Goal: Task Accomplishment & Management: Complete application form

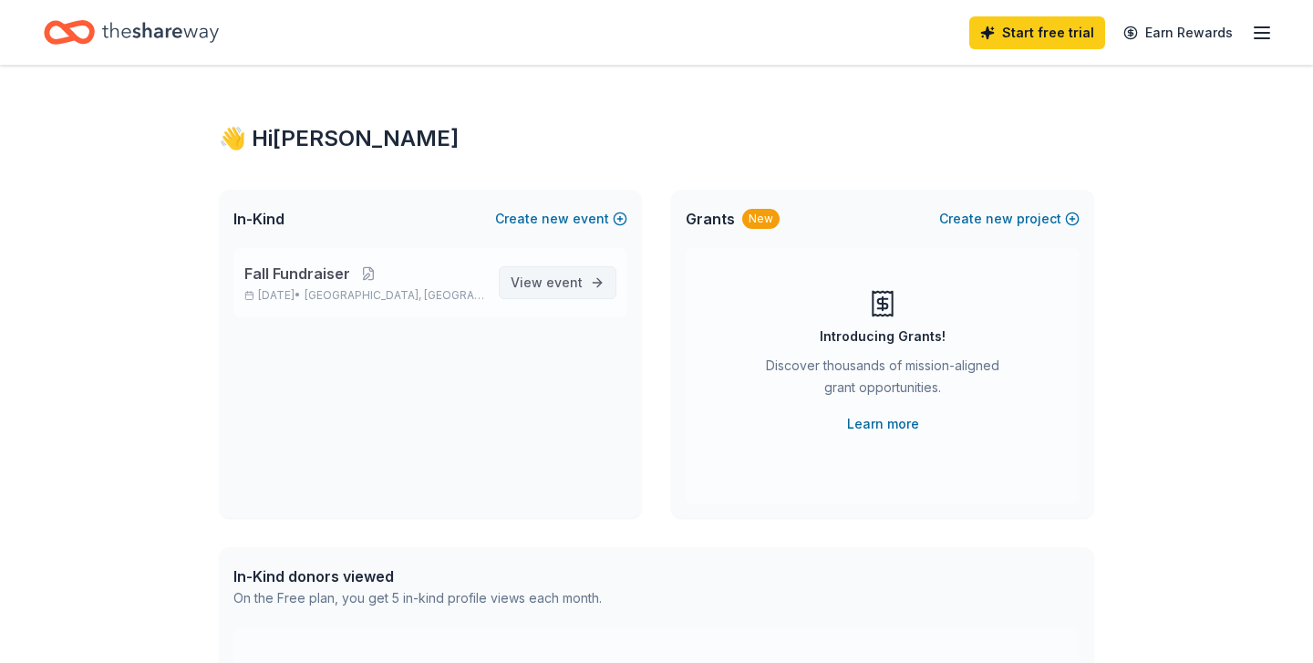
click at [554, 284] on span "event" at bounding box center [564, 281] width 36 height 15
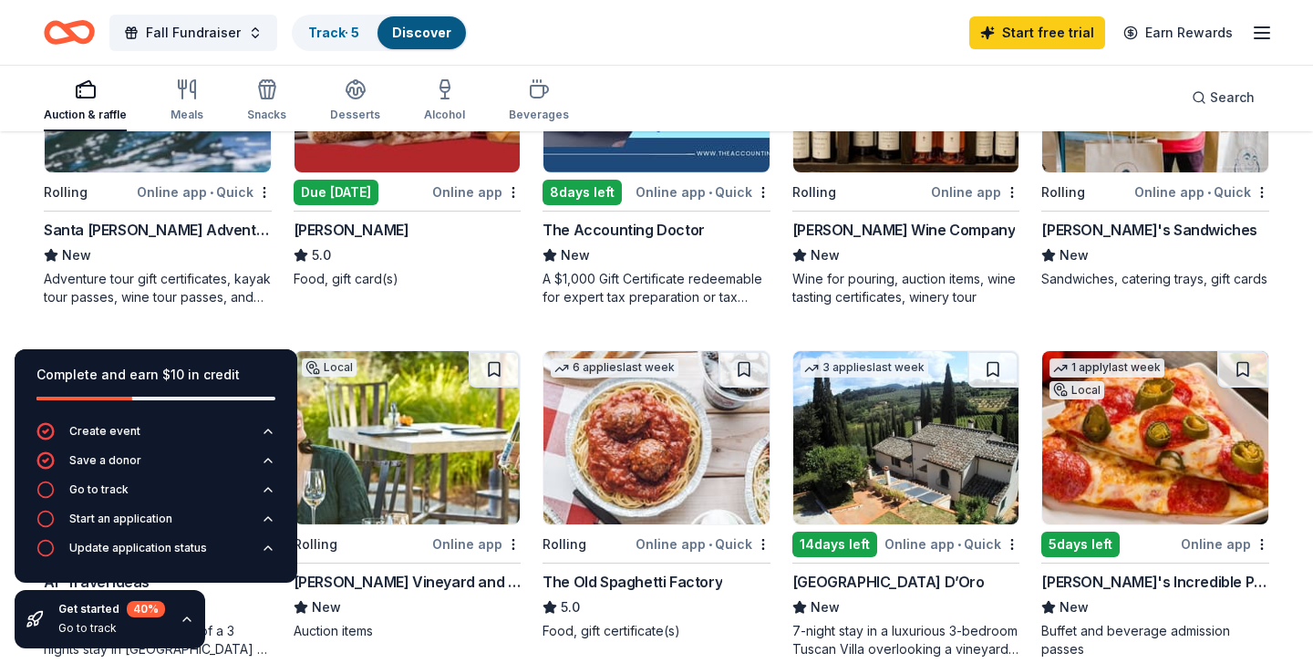
scroll to position [339, 0]
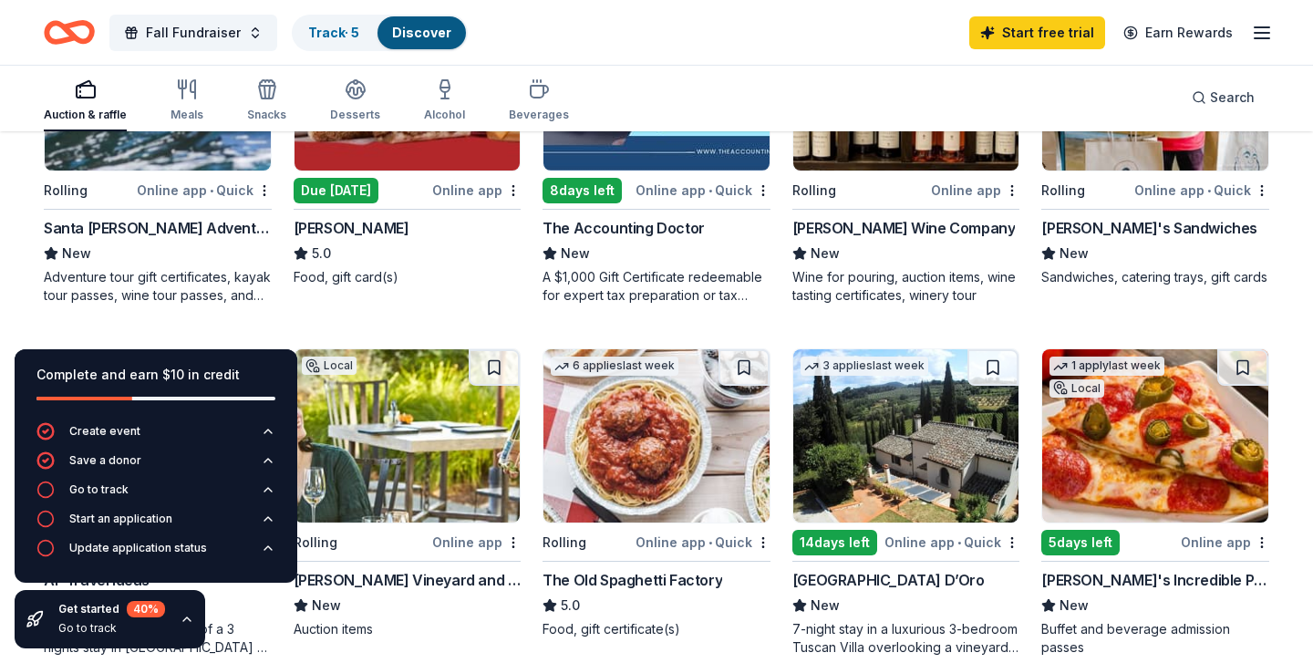
click at [200, 196] on div "Online app • Quick" at bounding box center [204, 190] width 135 height 23
click at [250, 367] on div "Complete and earn $10 in credit" at bounding box center [155, 375] width 239 height 22
click at [264, 467] on icon "button" at bounding box center [268, 460] width 15 height 15
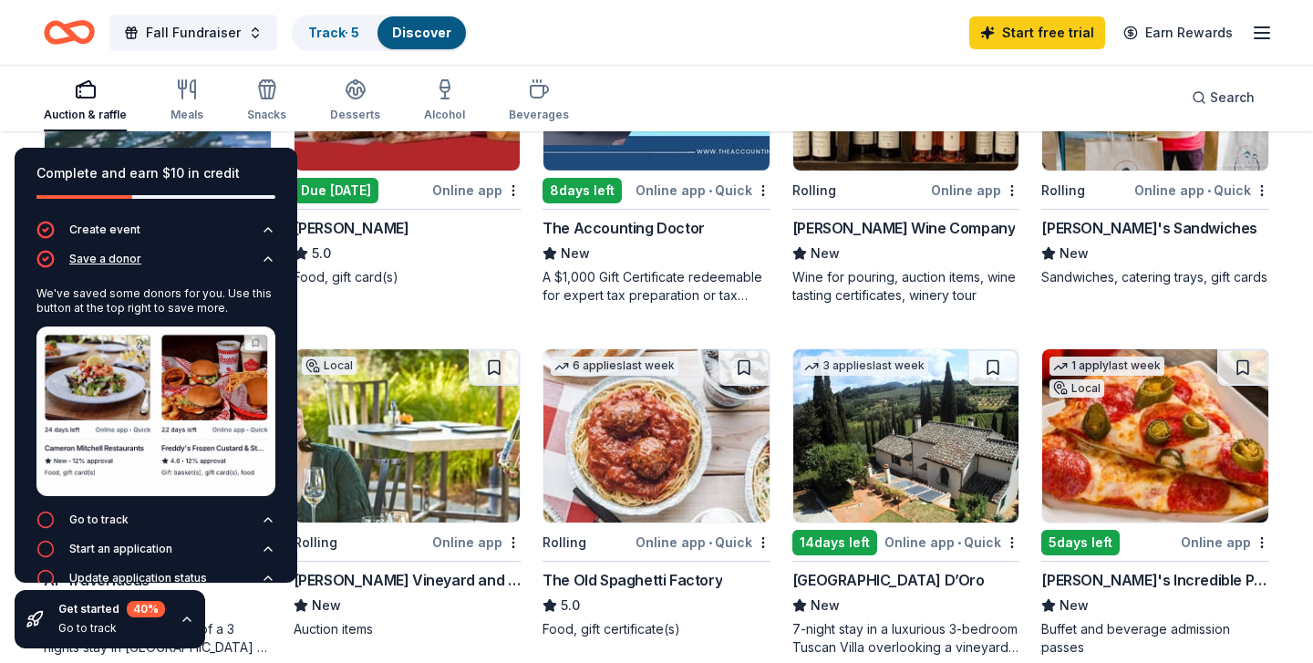
click at [268, 258] on icon "button" at bounding box center [268, 259] width 15 height 15
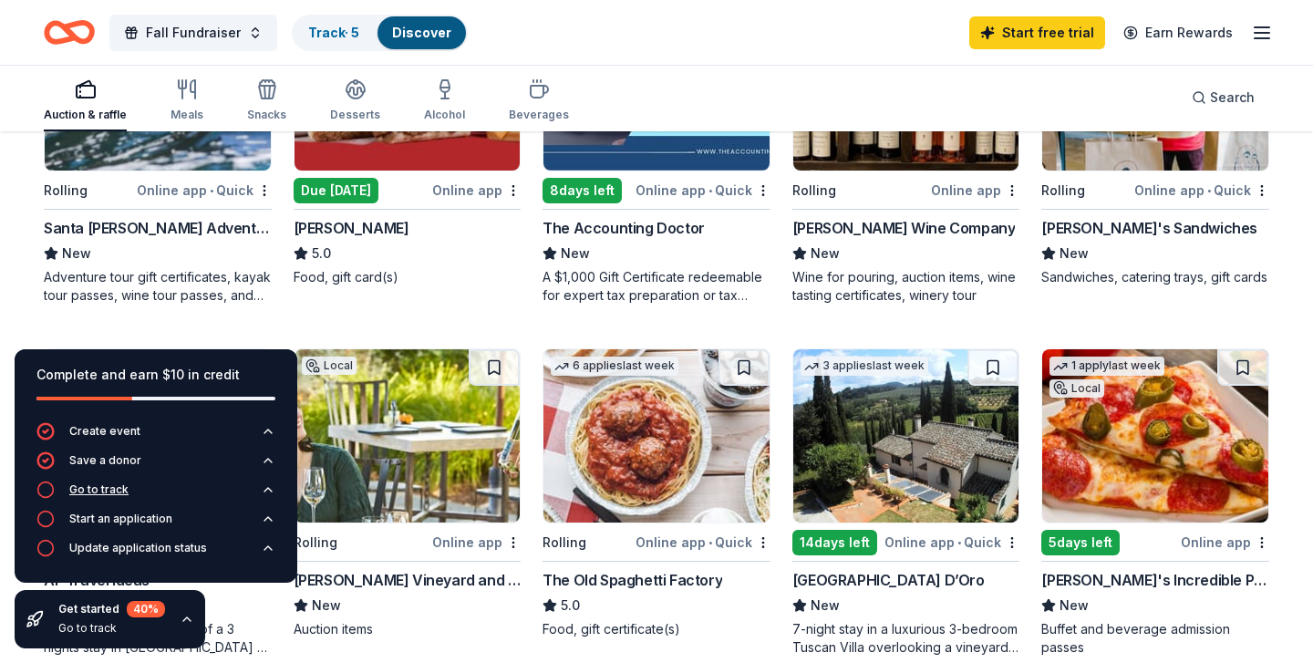
click at [144, 489] on button "Go to track" at bounding box center [155, 494] width 239 height 29
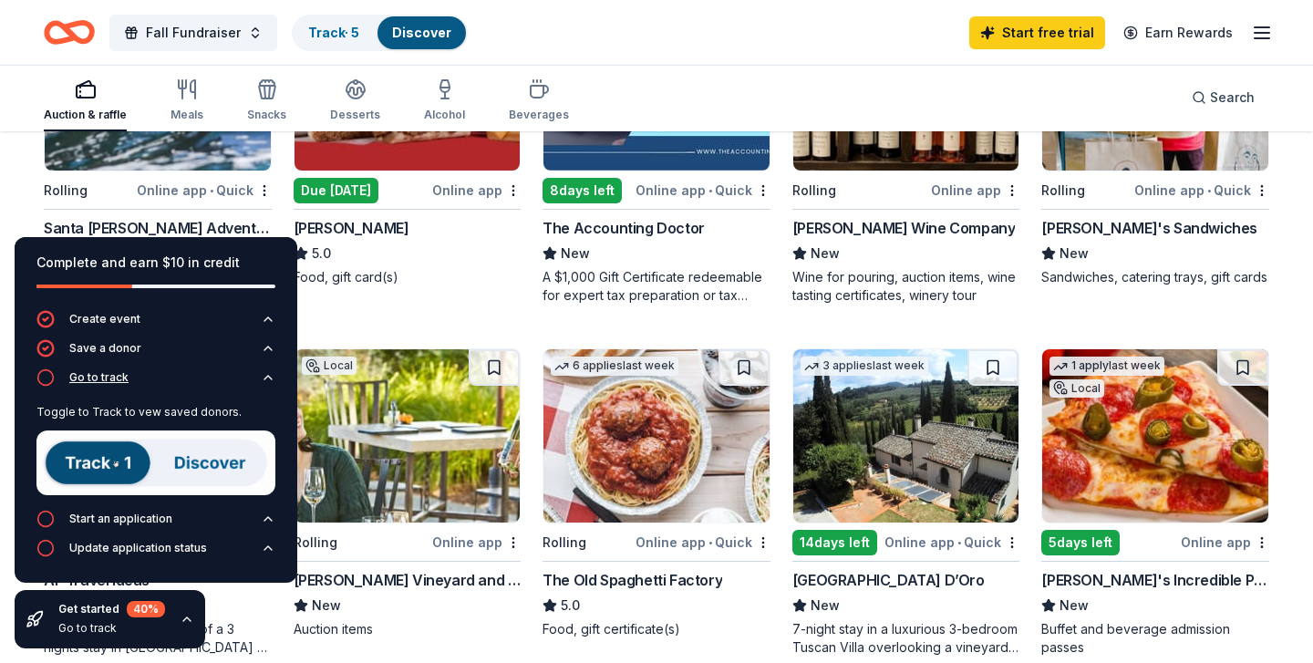
click at [267, 376] on icon "button" at bounding box center [267, 378] width 7 height 4
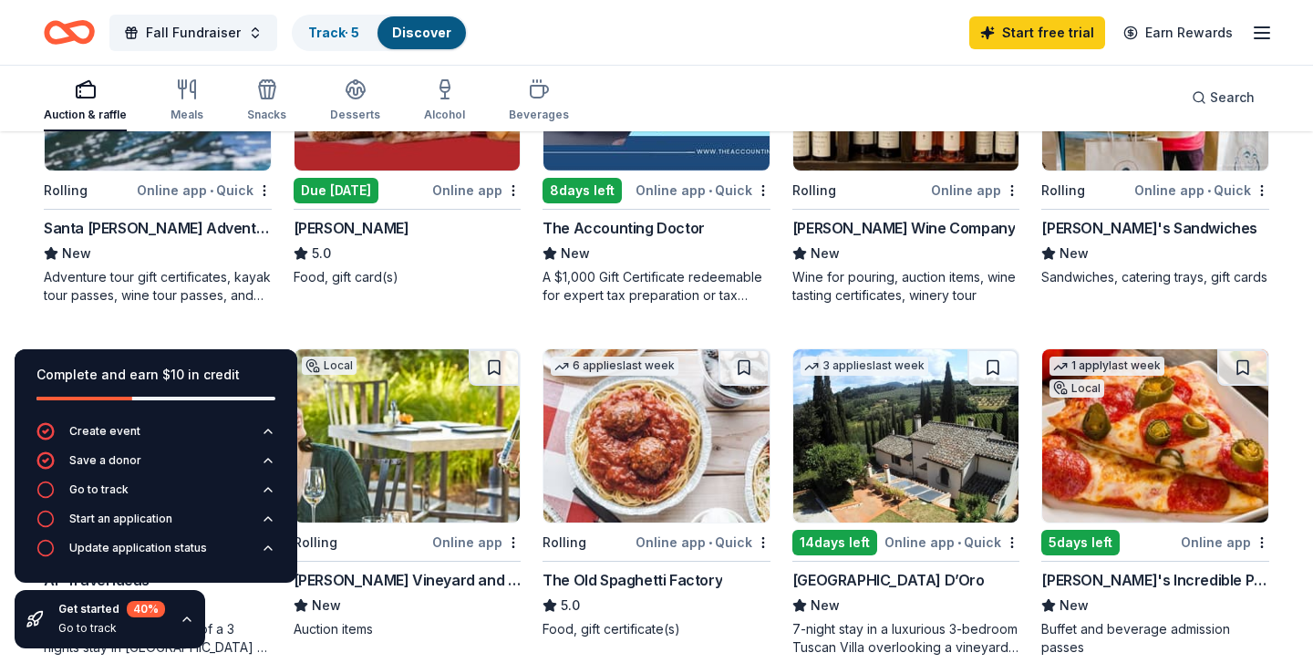
click at [181, 618] on icon "button" at bounding box center [187, 619] width 15 height 15
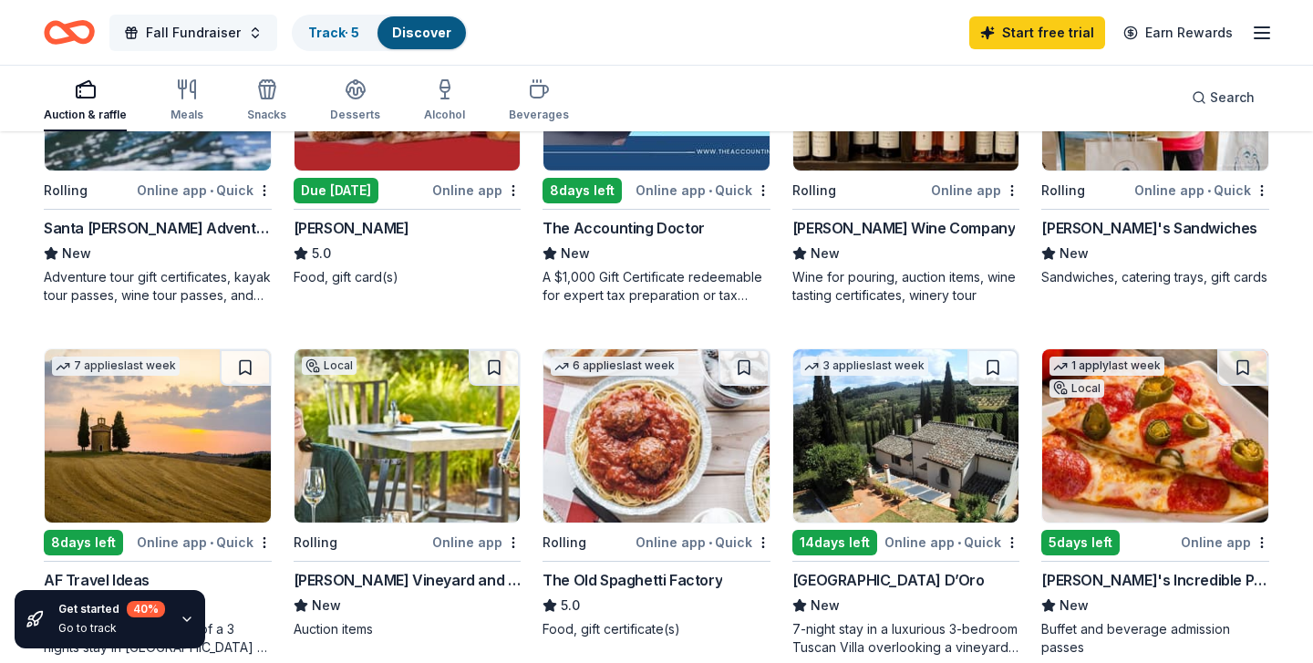
click at [194, 28] on span "Fall Fundraiser" at bounding box center [193, 33] width 95 height 22
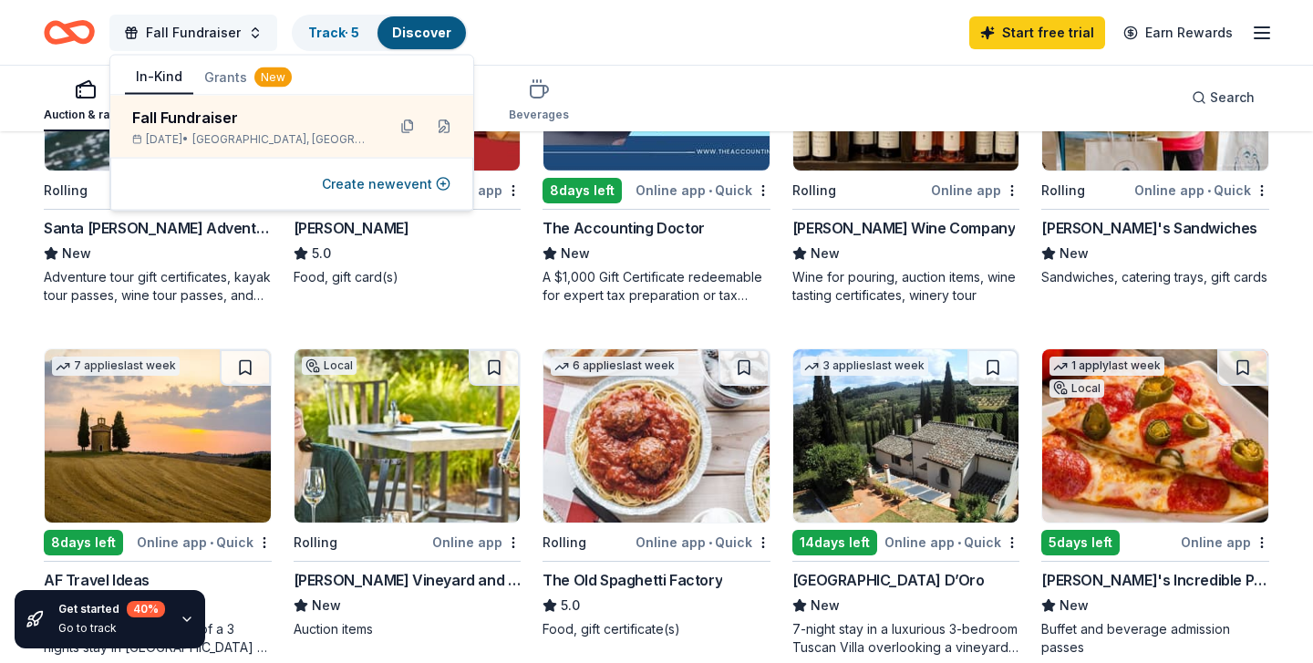
click at [193, 28] on span "Fall Fundraiser" at bounding box center [193, 33] width 95 height 22
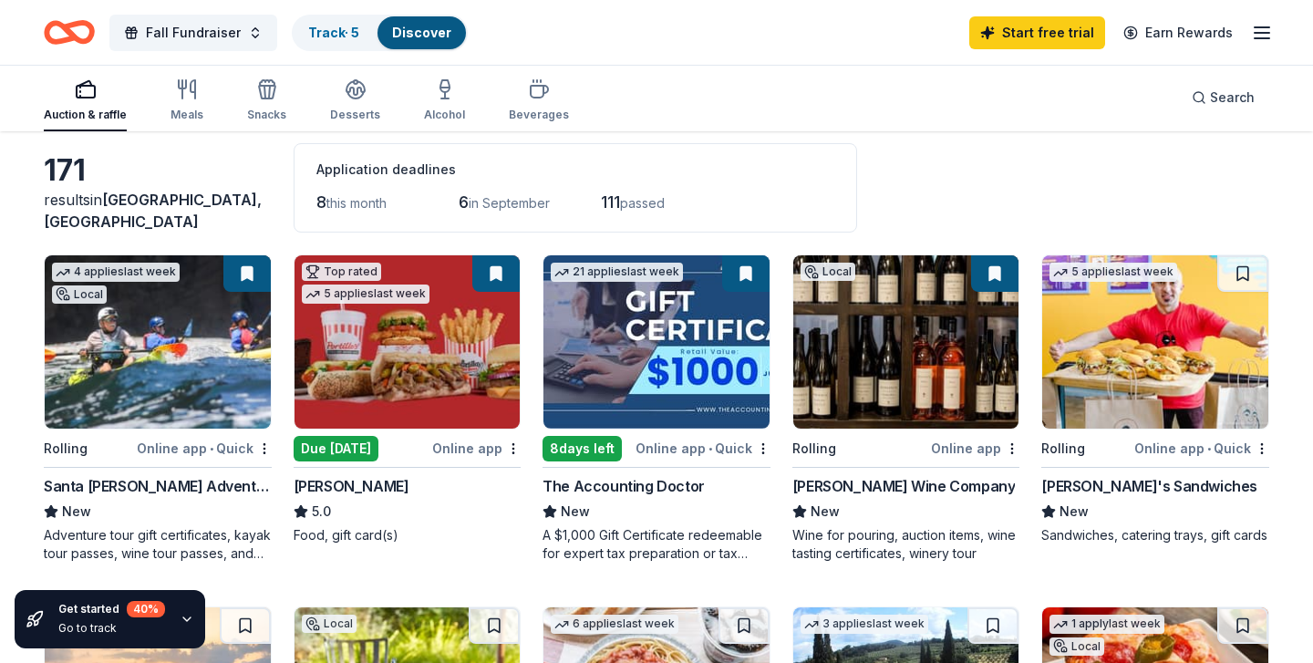
scroll to position [0, 0]
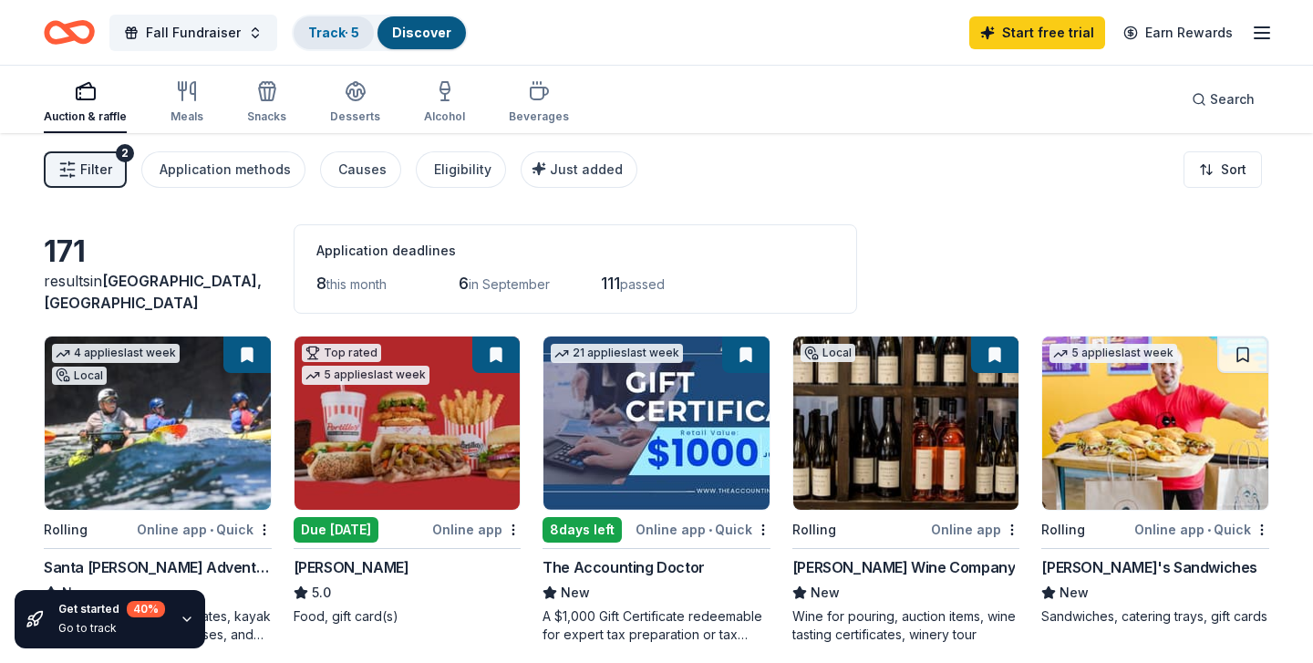
click at [322, 21] on div "Track · 5" at bounding box center [334, 32] width 80 height 33
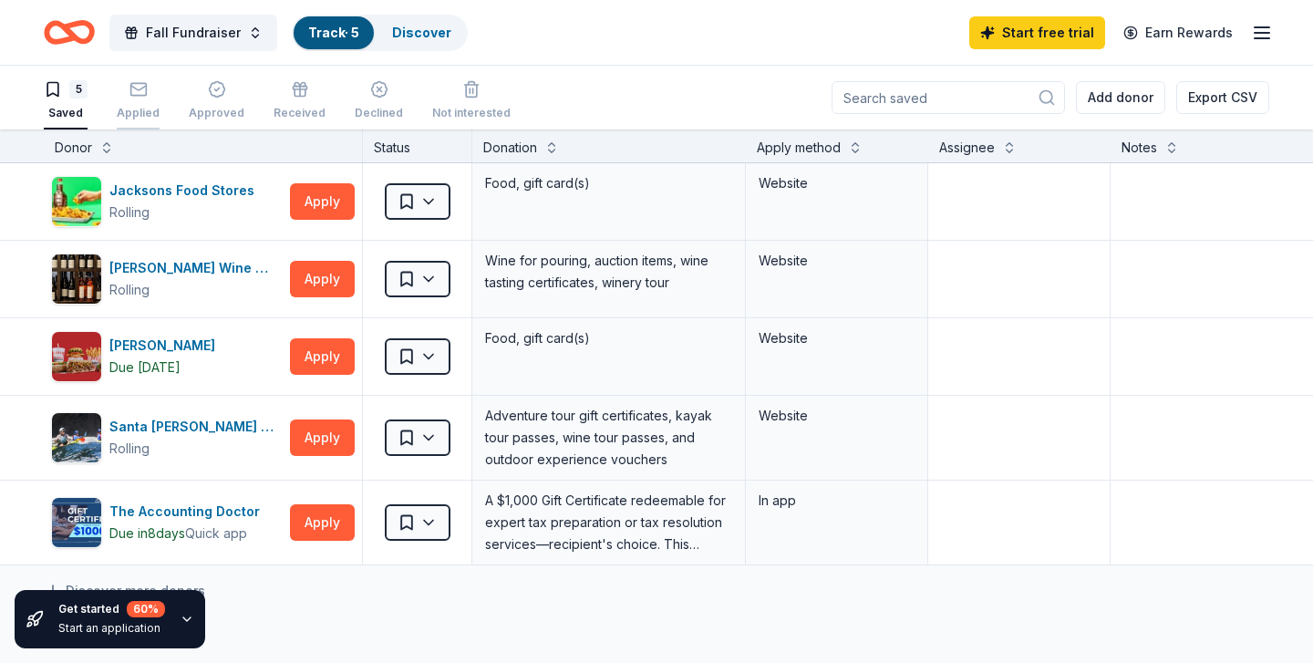
click at [151, 93] on div "button" at bounding box center [138, 89] width 43 height 18
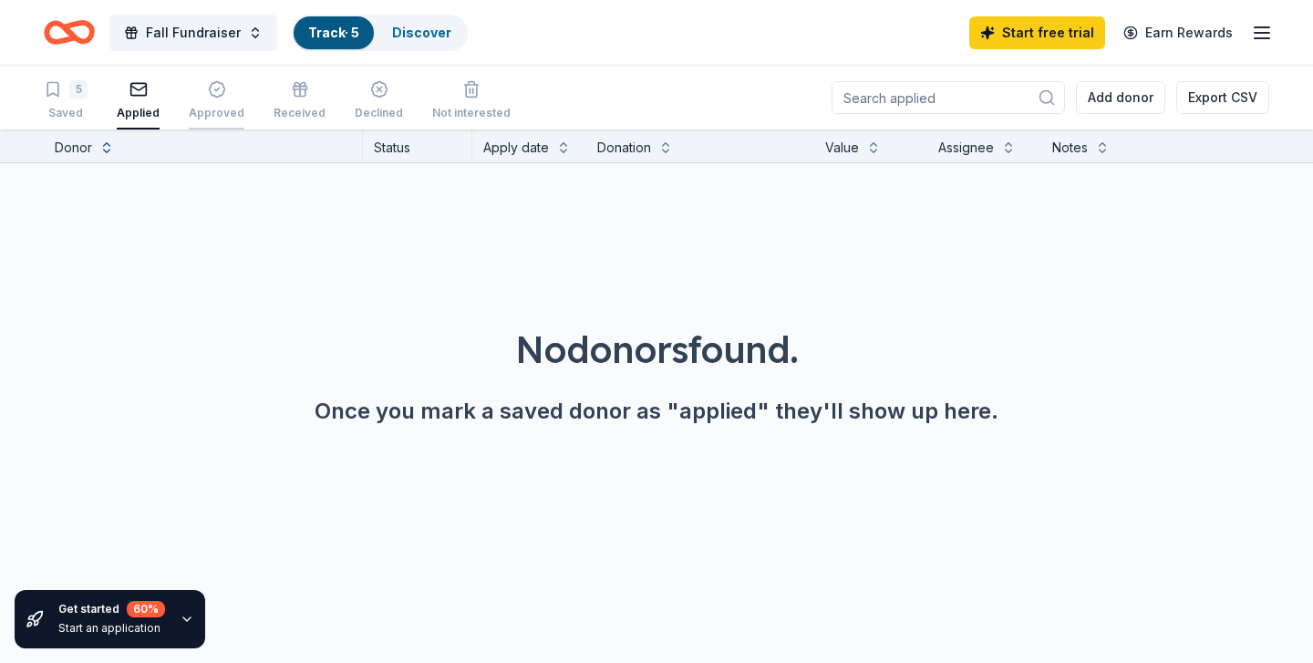
click at [198, 108] on div "Approved" at bounding box center [217, 113] width 56 height 15
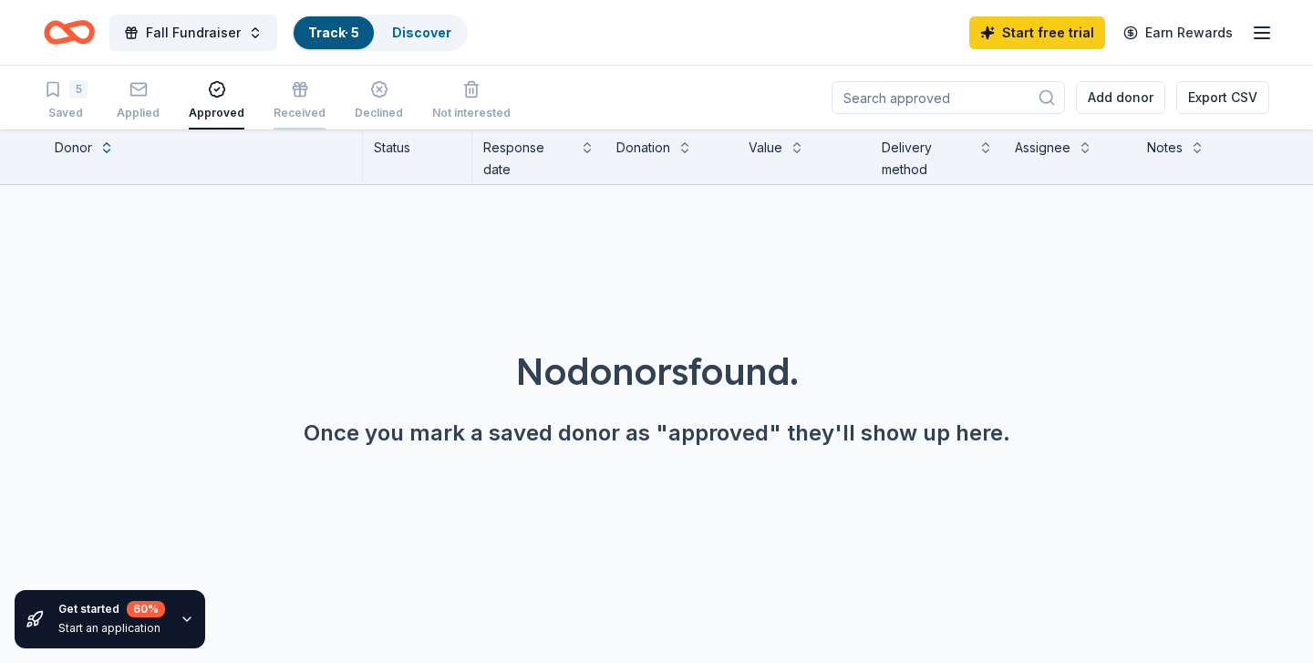
click at [299, 106] on div "Received" at bounding box center [300, 113] width 52 height 15
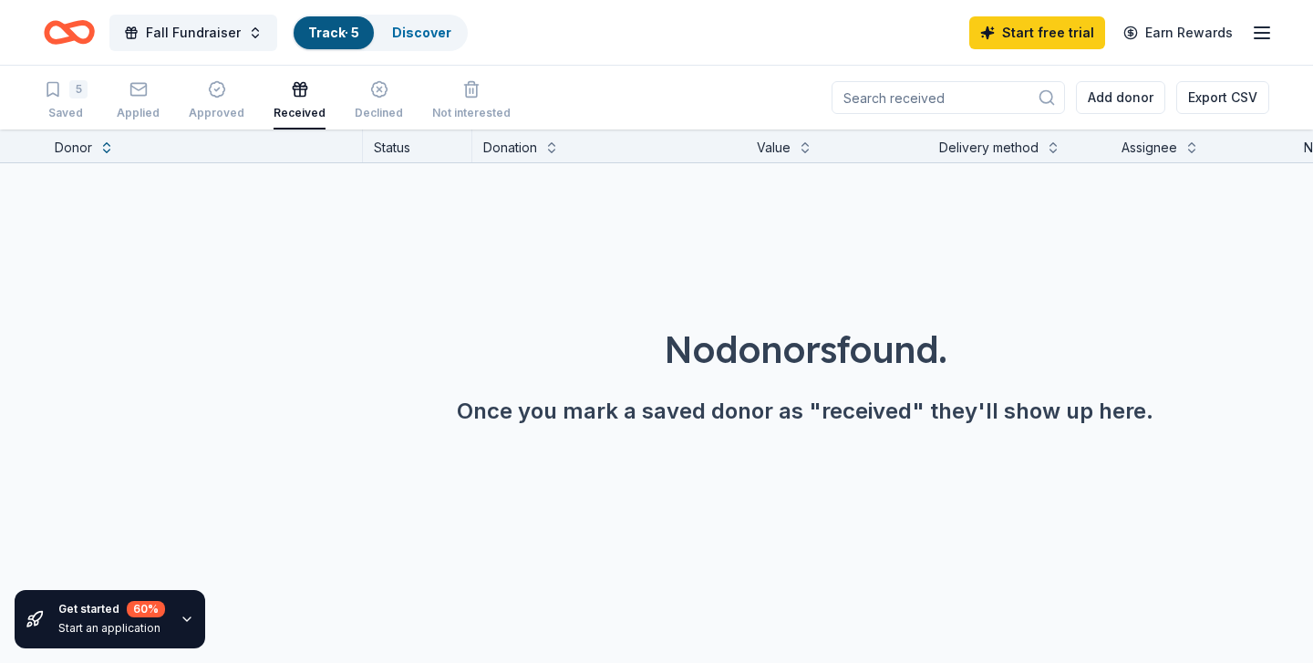
click at [396, 98] on div "5 Saved Applied Approved Received Declined Not interested" at bounding box center [277, 101] width 467 height 57
click at [330, 88] on div "5 Saved Applied Approved Received Declined Not interested" at bounding box center [277, 101] width 467 height 57
click at [377, 90] on line "button" at bounding box center [379, 90] width 5 height 5
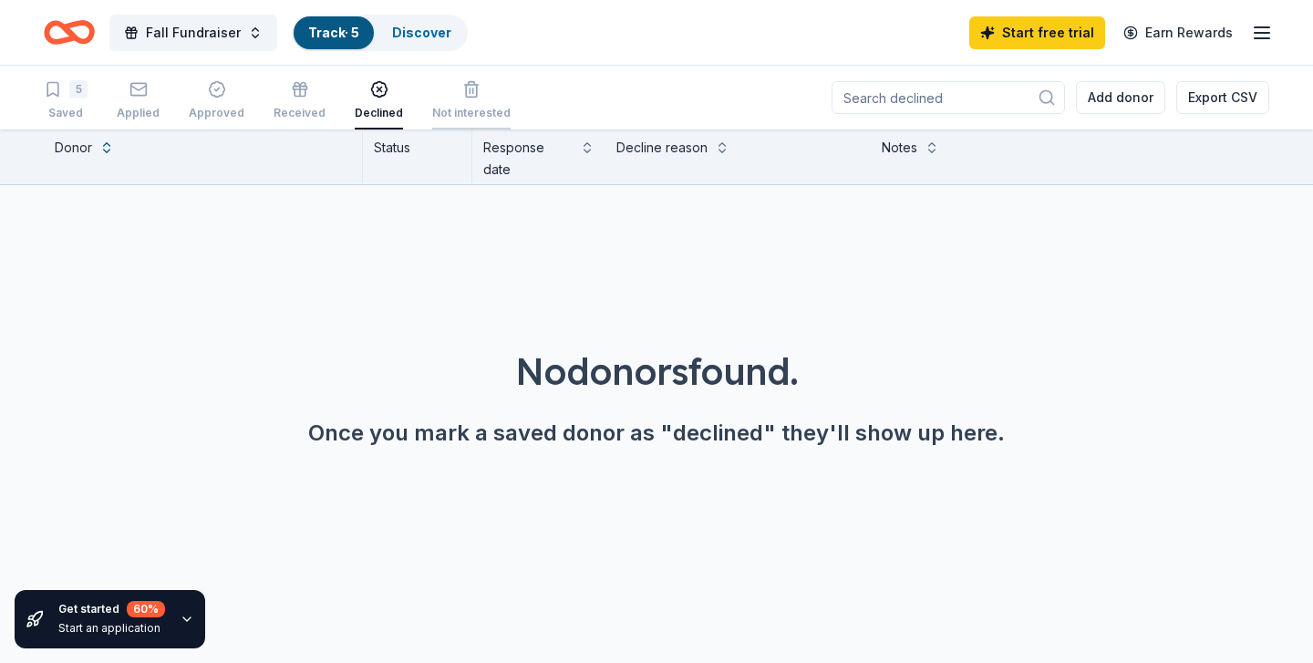
click at [433, 88] on div "button" at bounding box center [471, 89] width 78 height 18
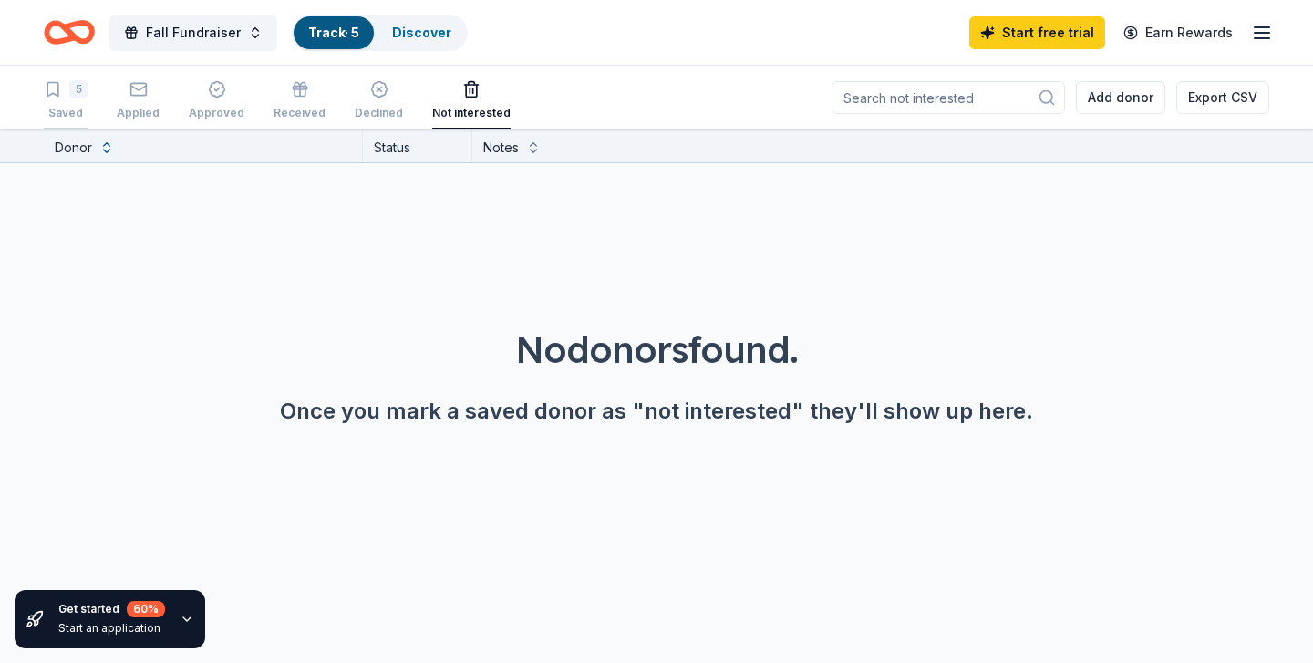
click at [55, 106] on div "Saved" at bounding box center [66, 113] width 44 height 15
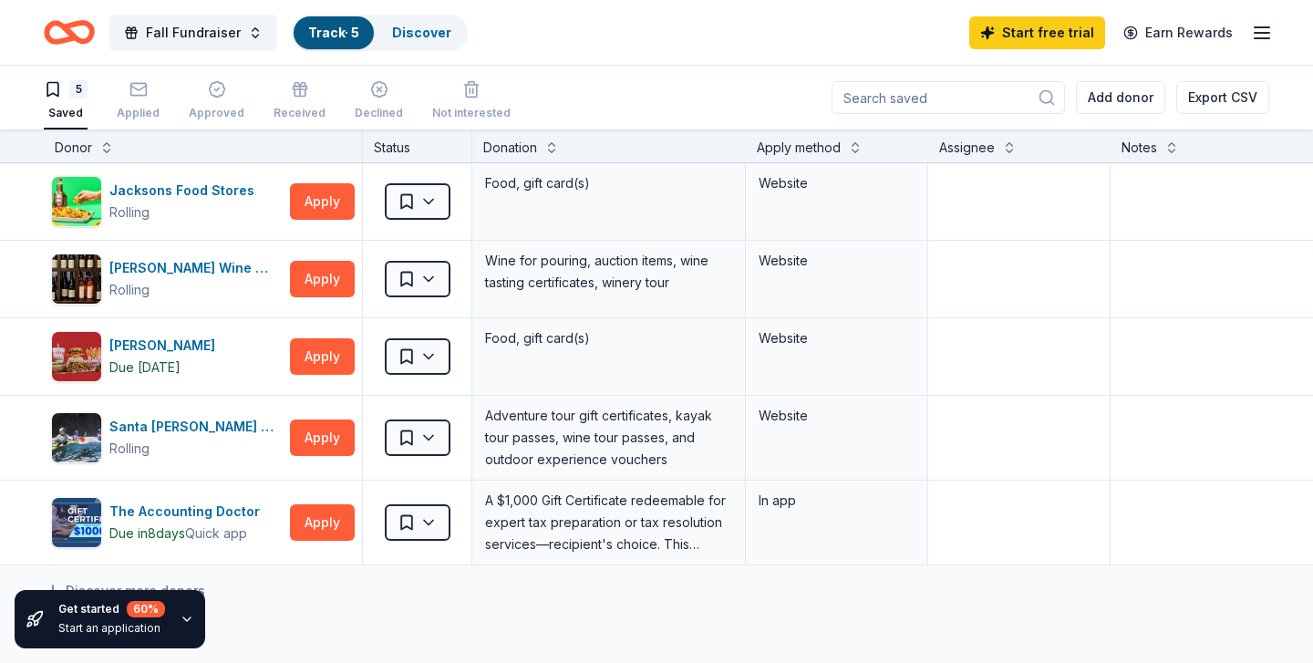
click at [87, 44] on icon "Home" at bounding box center [69, 32] width 51 height 43
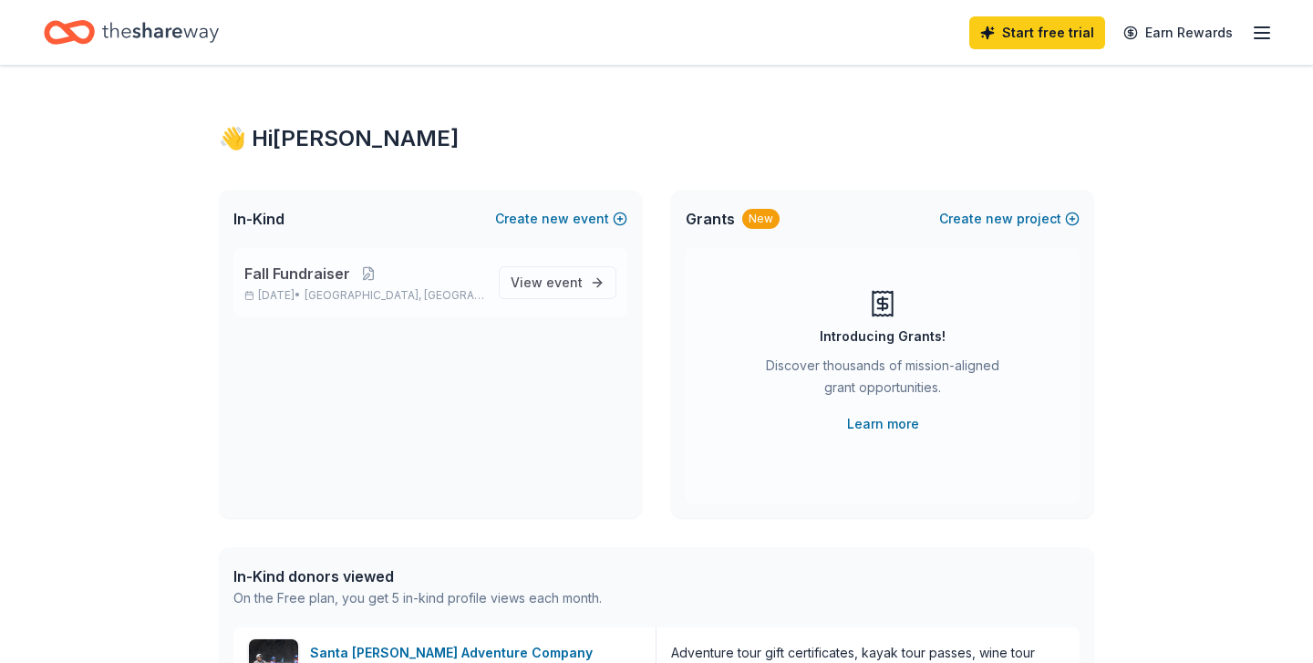
click at [379, 292] on span "[GEOGRAPHIC_DATA], [GEOGRAPHIC_DATA]" at bounding box center [395, 295] width 180 height 15
click at [555, 285] on span "event" at bounding box center [564, 281] width 36 height 15
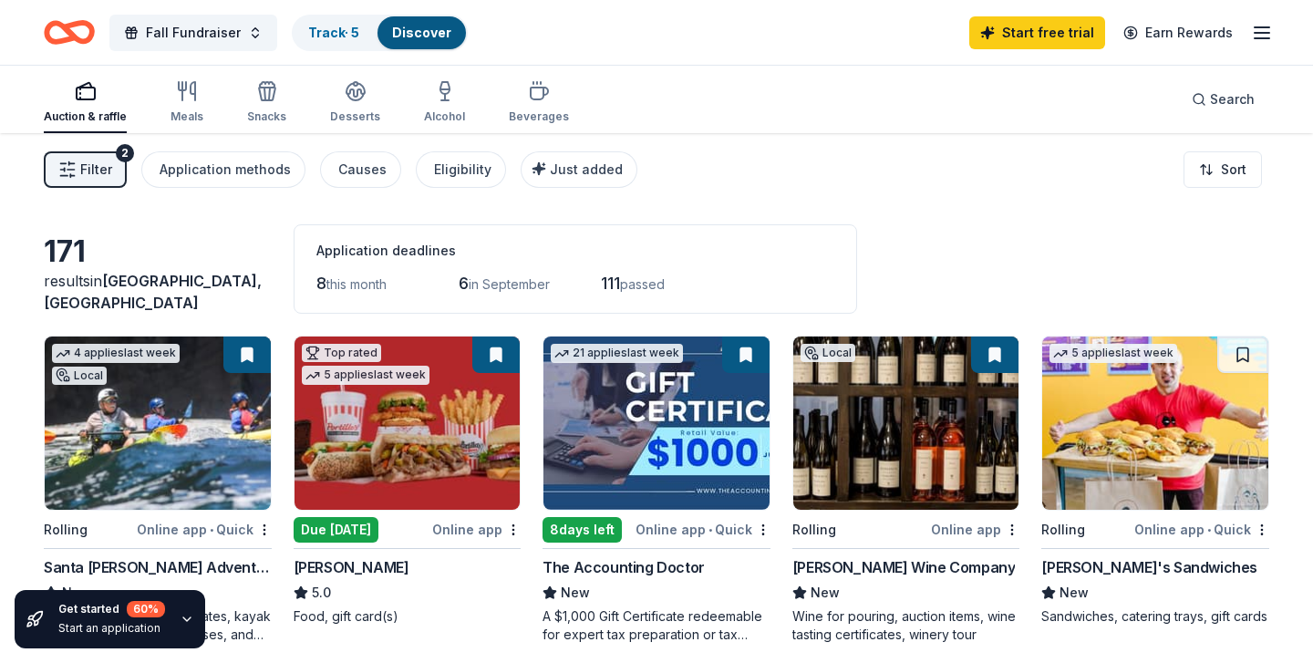
click at [881, 459] on img at bounding box center [906, 422] width 226 height 173
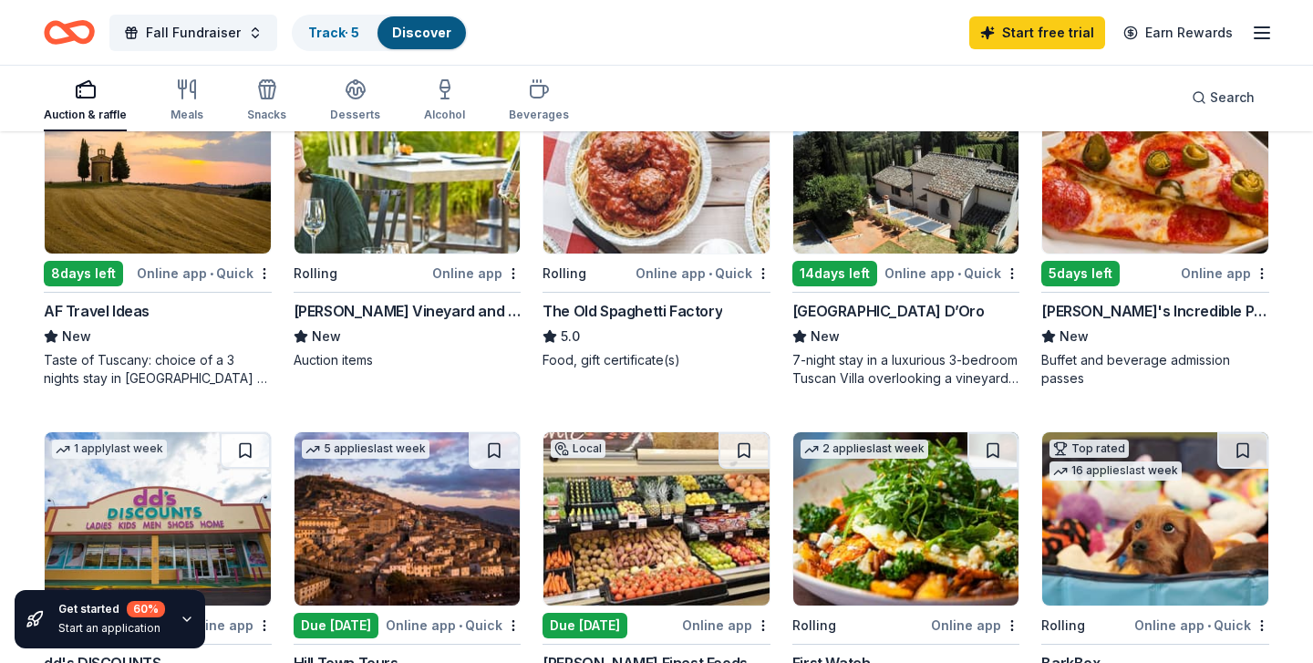
scroll to position [604, 0]
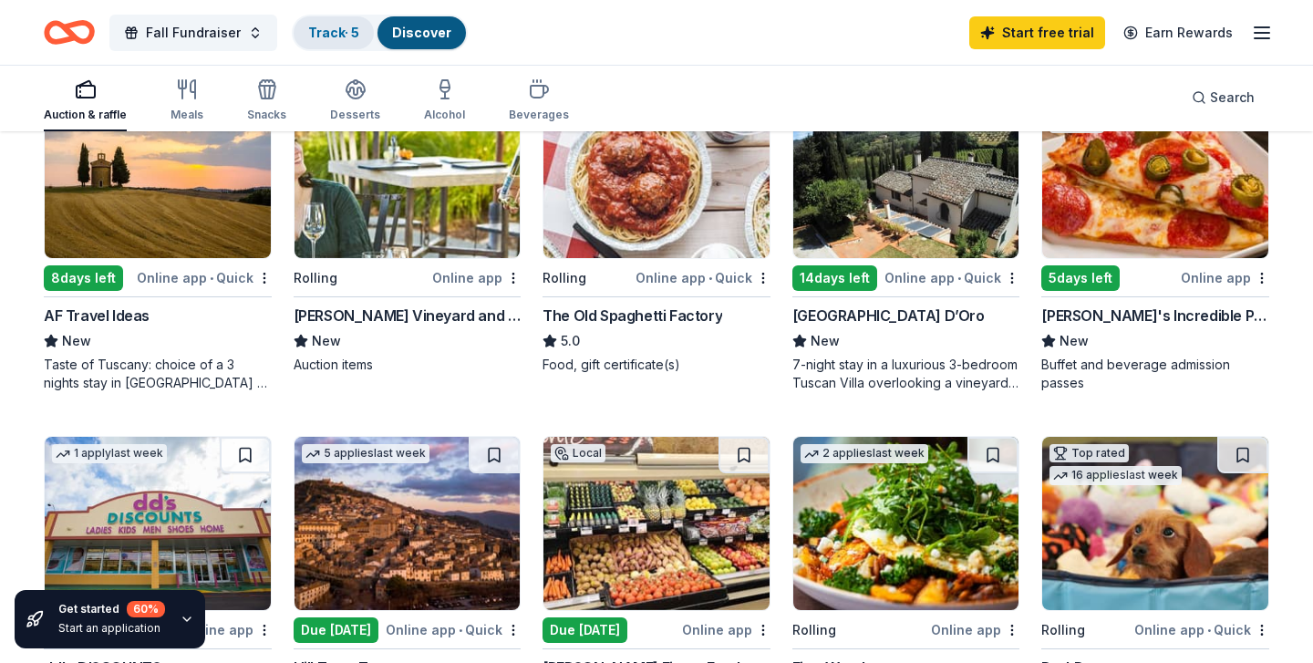
click at [334, 38] on link "Track · 5" at bounding box center [333, 32] width 51 height 15
click at [329, 37] on link "Track · 5" at bounding box center [333, 32] width 51 height 15
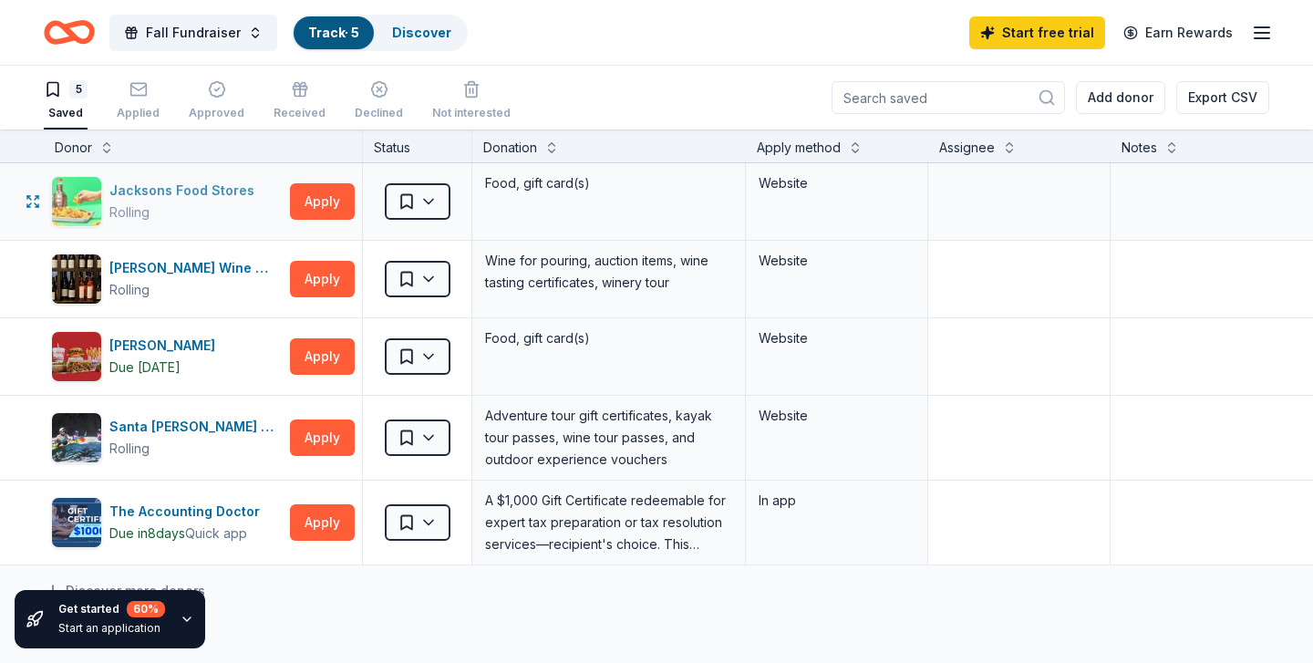
click at [166, 194] on div "Jacksons Food Stores" at bounding box center [185, 191] width 152 height 22
click at [72, 16] on icon "Home" at bounding box center [69, 32] width 51 height 43
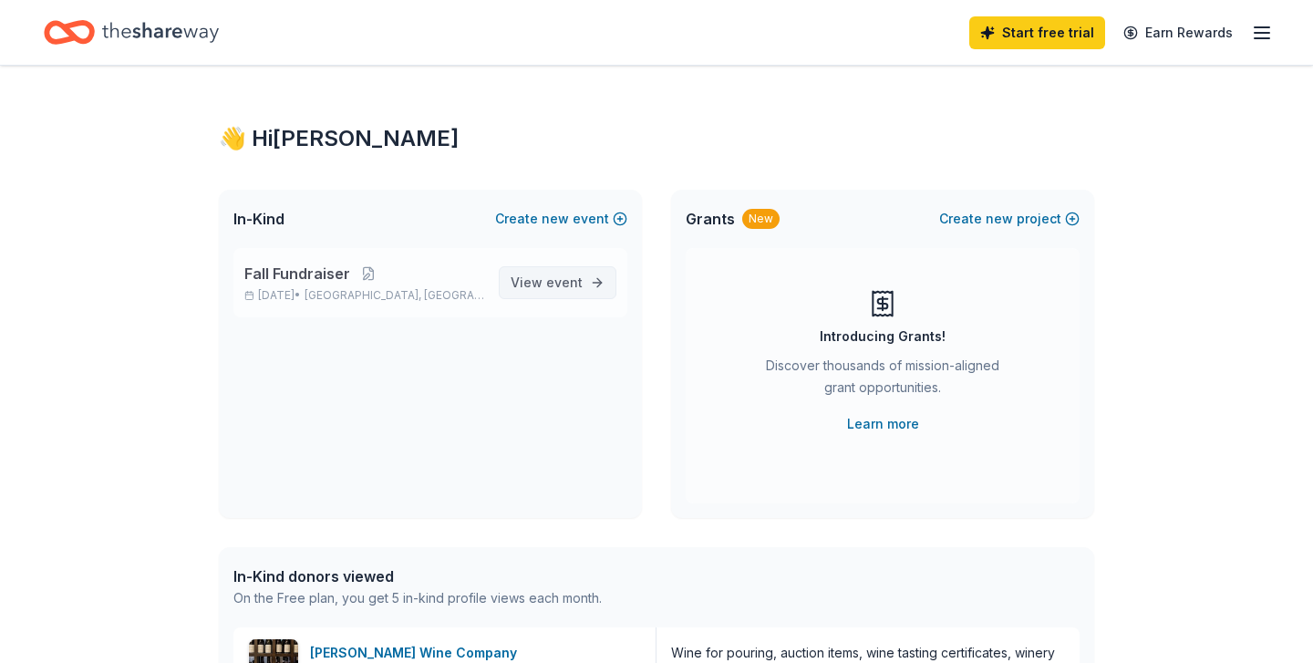
click at [575, 284] on span "event" at bounding box center [564, 281] width 36 height 15
click at [579, 284] on span "event" at bounding box center [564, 281] width 36 height 15
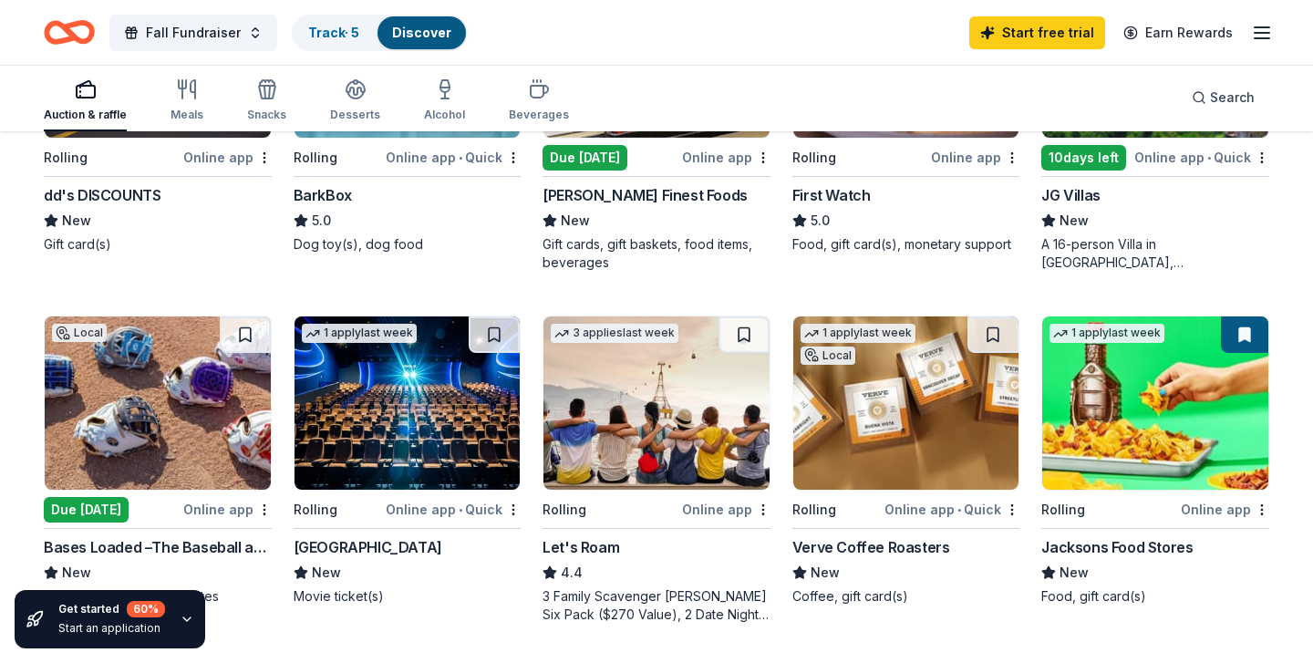
scroll to position [1114, 0]
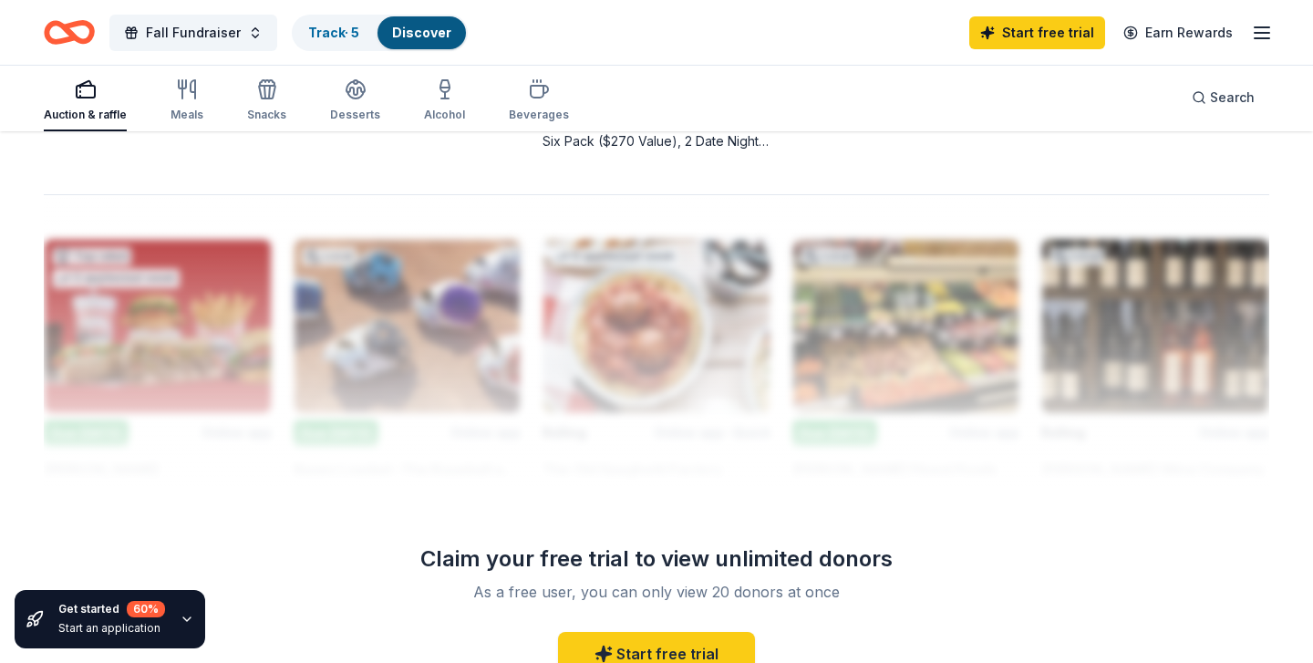
click at [583, 451] on div at bounding box center [656, 340] width 1225 height 292
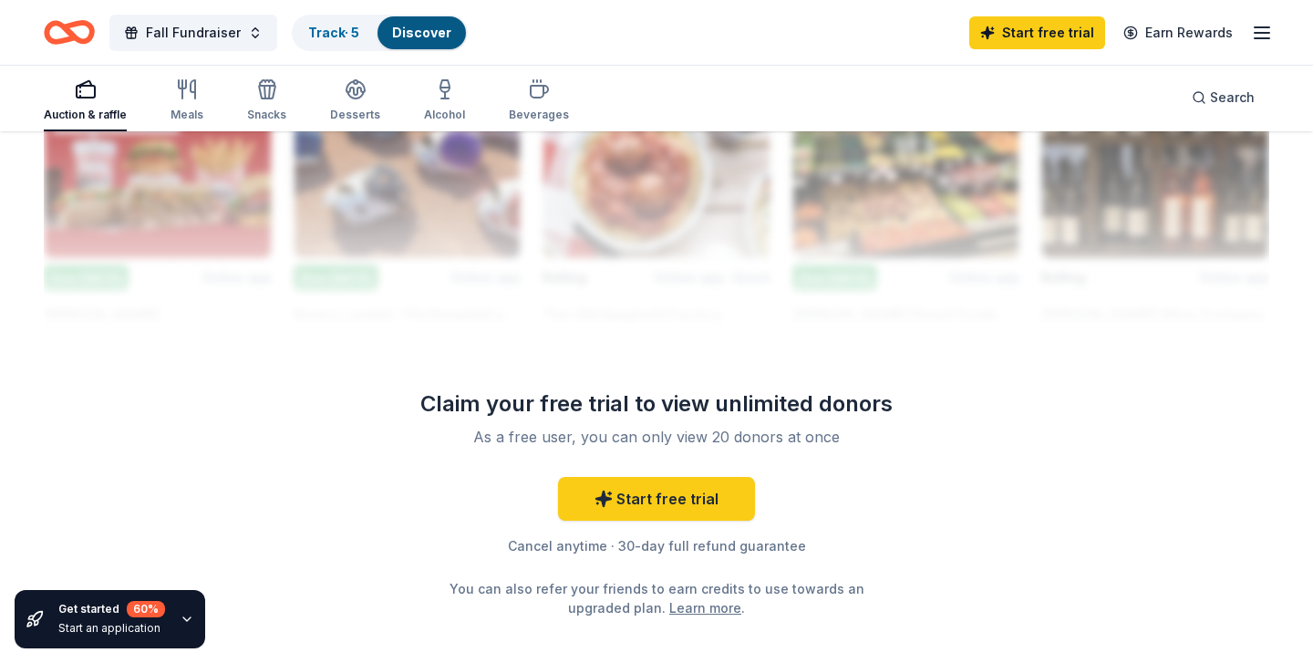
scroll to position [1702, 0]
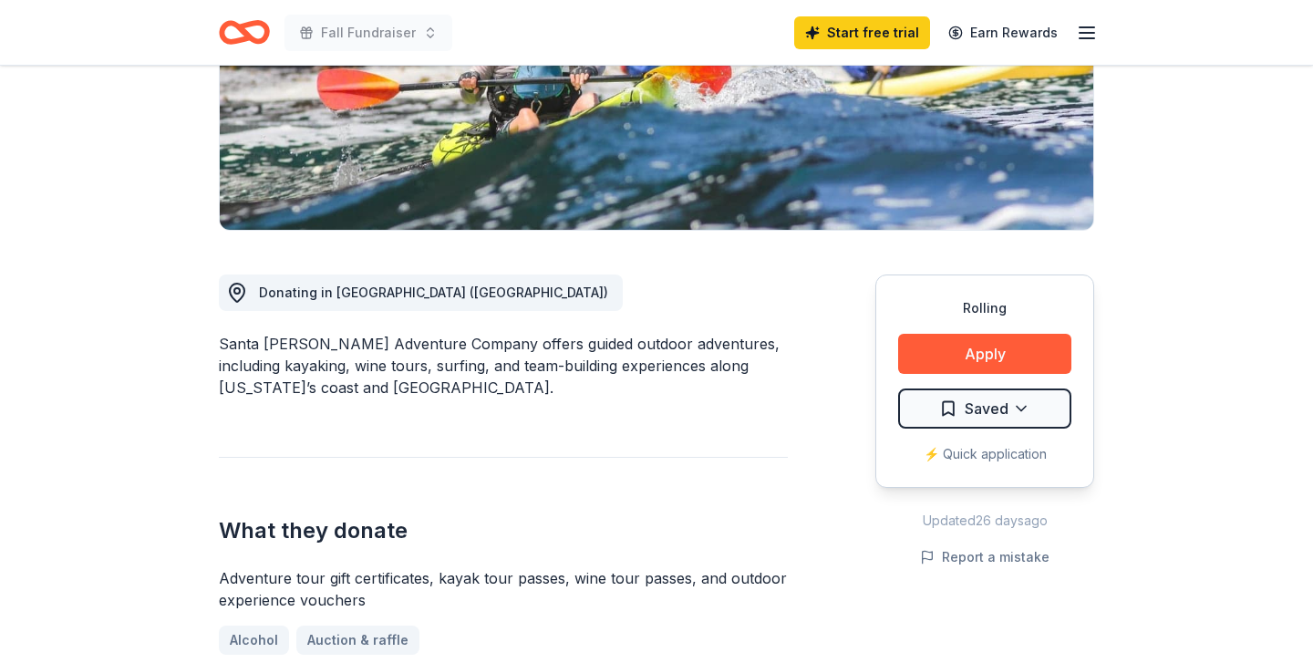
scroll to position [331, 0]
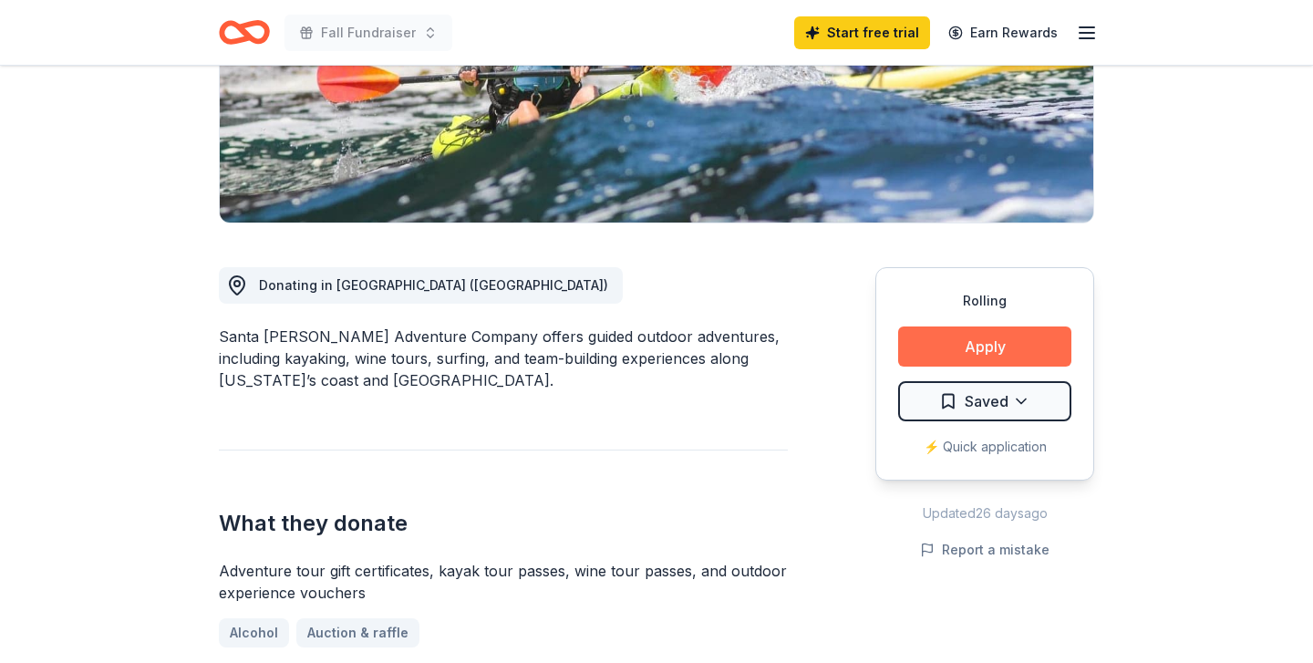
click at [969, 355] on button "Apply" at bounding box center [984, 346] width 173 height 40
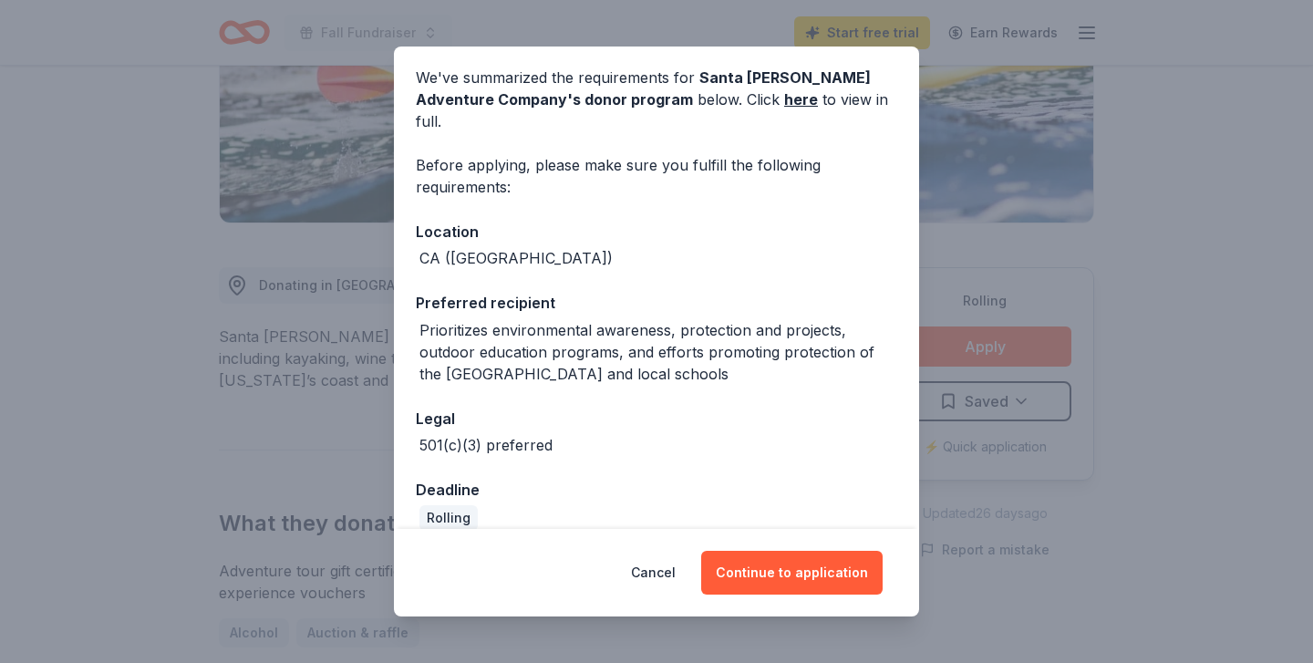
scroll to position [70, 0]
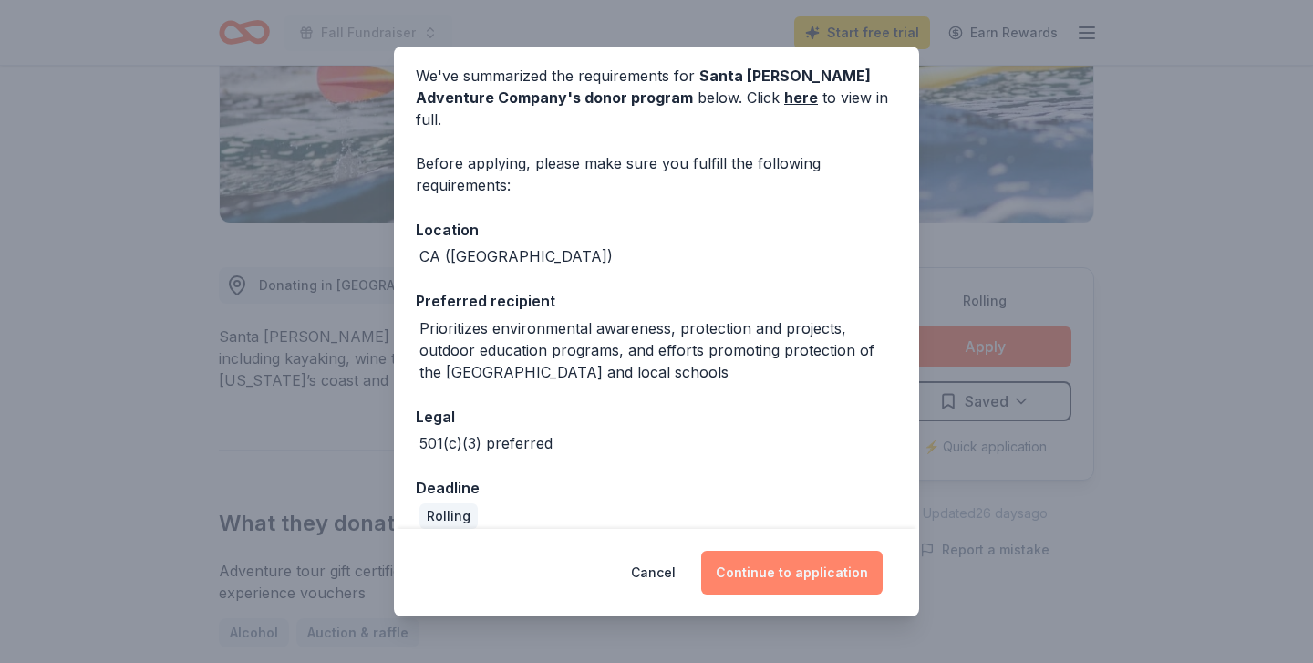
click at [785, 578] on button "Continue to application" at bounding box center [791, 573] width 181 height 44
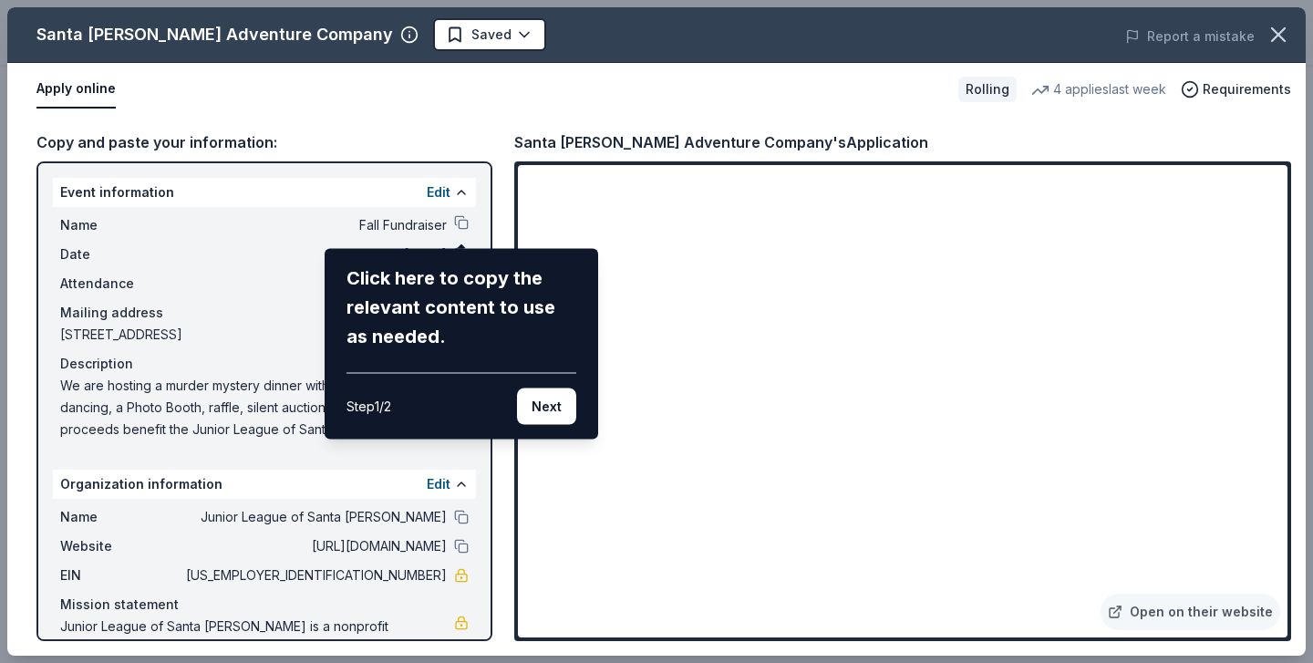
click at [459, 221] on div "Santa Barbara Adventure Company Saved Report a mistake Apply online Rolling 4 a…" at bounding box center [656, 331] width 1298 height 648
click at [460, 225] on div "Santa Barbara Adventure Company Saved Report a mistake Apply online Rolling 4 a…" at bounding box center [656, 331] width 1298 height 648
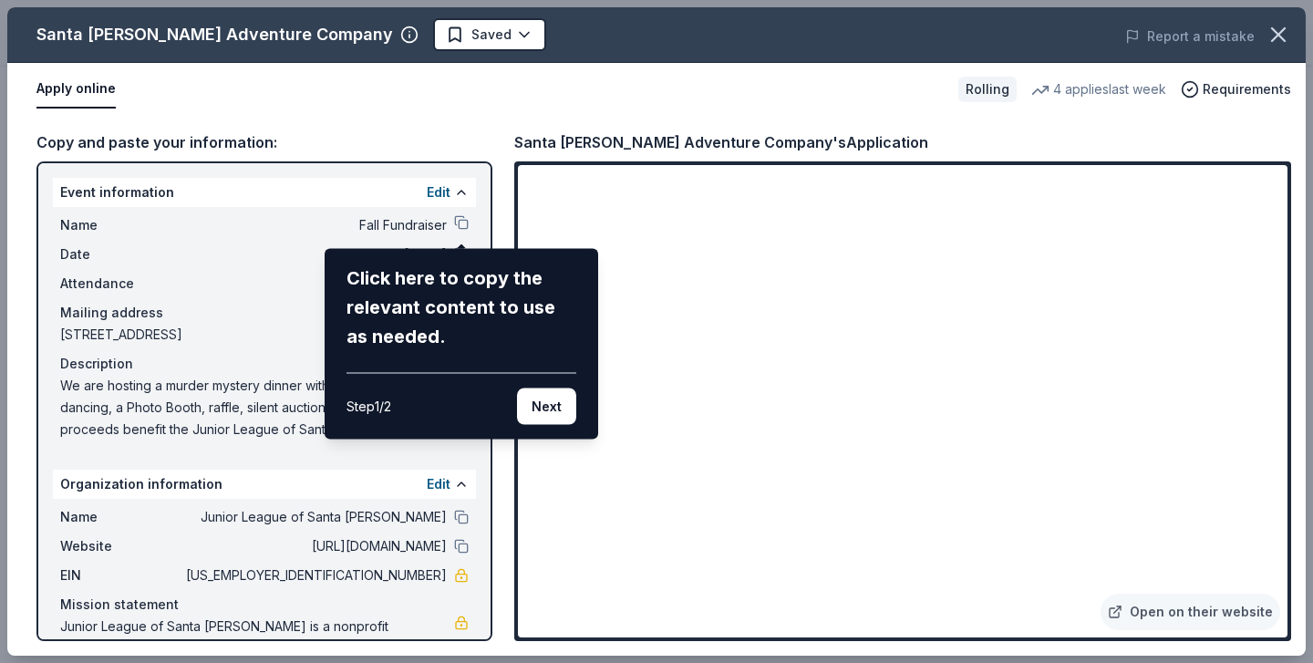
click at [460, 225] on div "Santa Barbara Adventure Company Saved Report a mistake Apply online Rolling 4 a…" at bounding box center [656, 331] width 1298 height 648
click at [550, 408] on button "Next" at bounding box center [546, 406] width 59 height 36
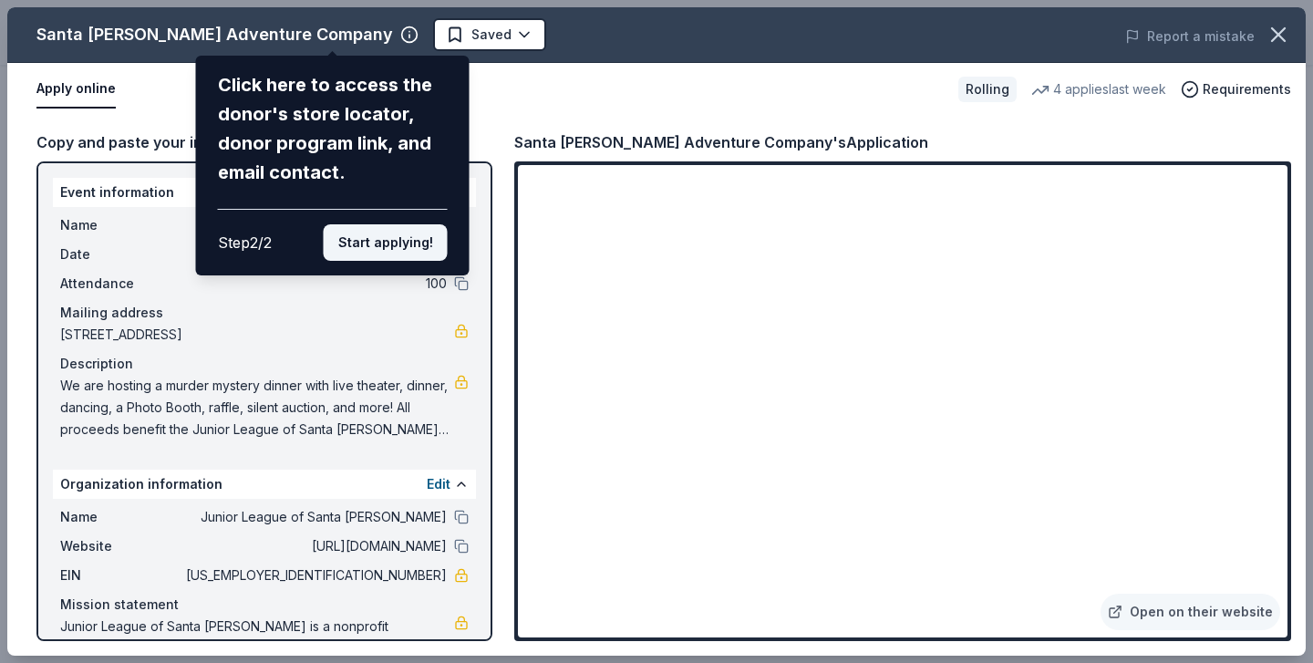
click at [398, 241] on button "Start applying!" at bounding box center [386, 242] width 124 height 36
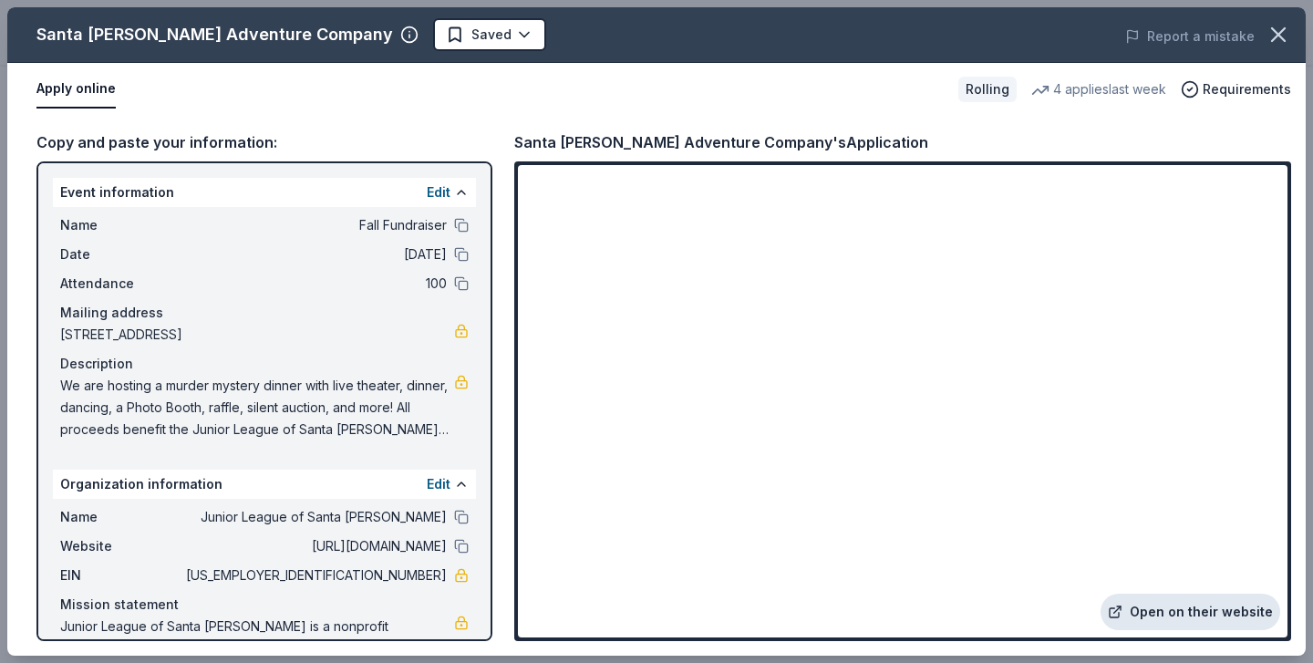
click at [1202, 614] on link "Open on their website" at bounding box center [1190, 612] width 180 height 36
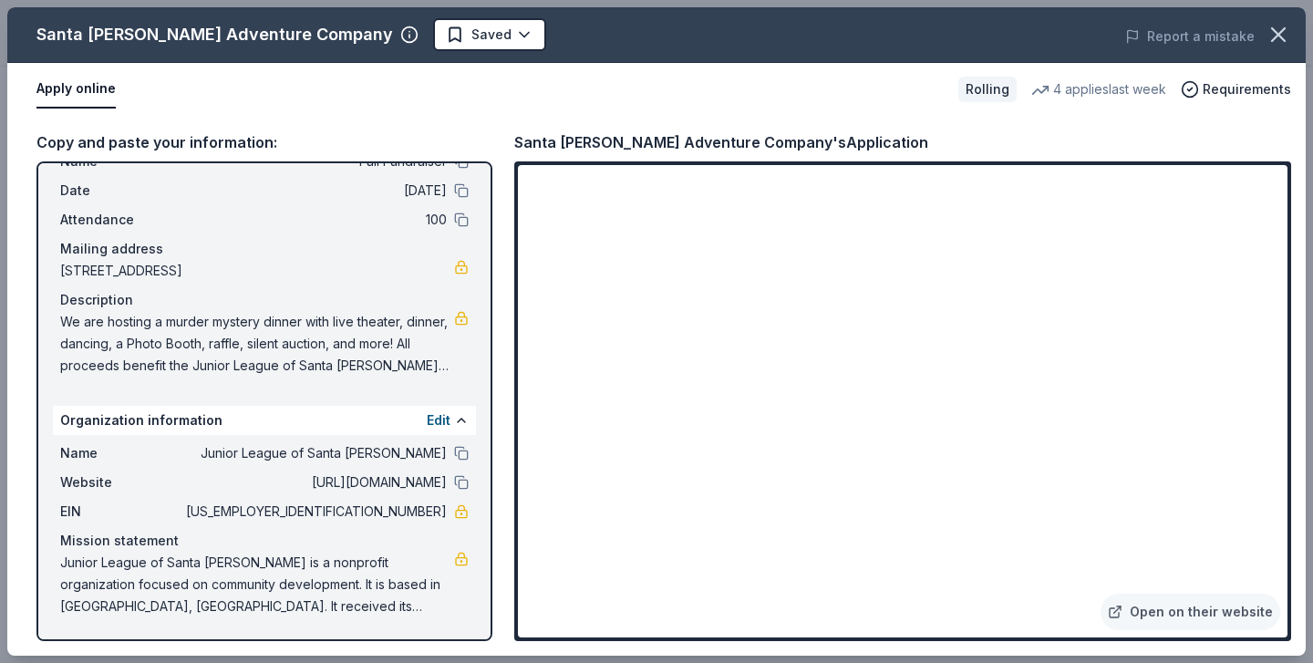
click at [373, 506] on span "95-6001744" at bounding box center [314, 512] width 264 height 22
drag, startPoint x: 366, startPoint y: 511, endPoint x: 479, endPoint y: 508, distance: 113.1
click at [479, 508] on div "Event information Edit Name Fall Fundraiser Date 09/13/25 Attendance 100 Mailin…" at bounding box center [264, 401] width 456 height 480
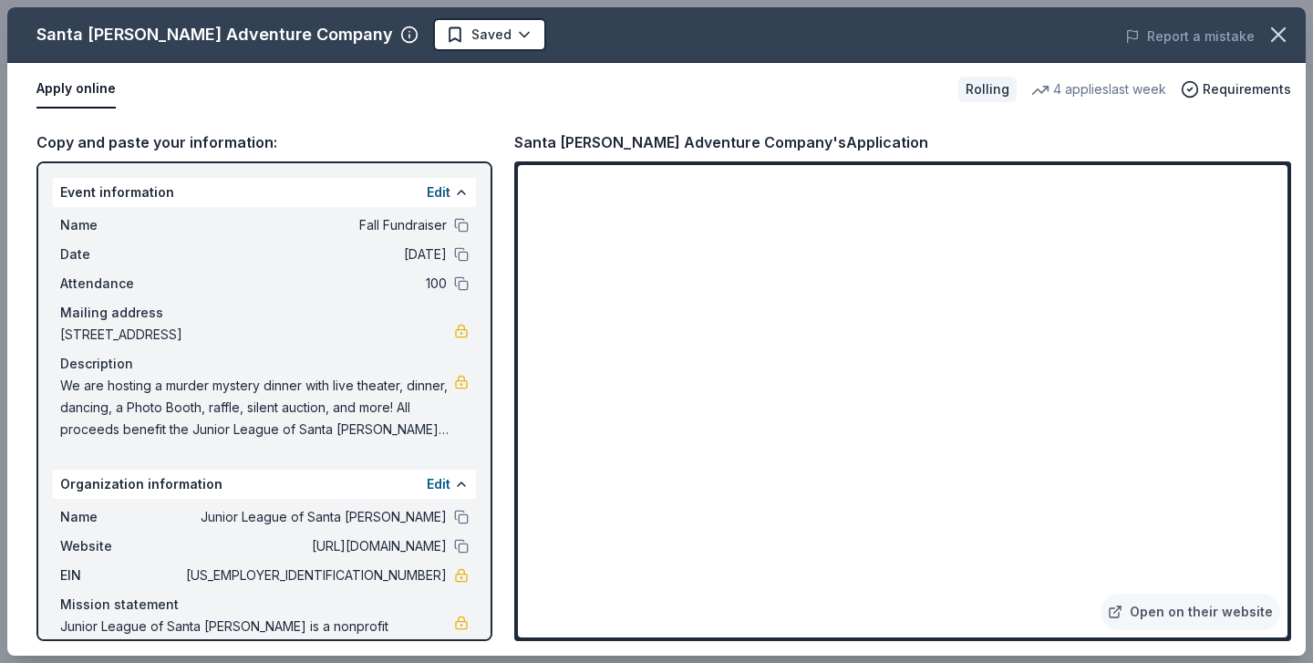
click at [930, 87] on div "Apply online" at bounding box center [489, 89] width 907 height 38
drag, startPoint x: 364, startPoint y: 330, endPoint x: 219, endPoint y: 331, distance: 145.0
click at [219, 331] on span "229 East Victoria Street, Santa Barbara, CA 93101" at bounding box center [257, 335] width 394 height 22
click at [307, 449] on div "Event information Edit Name Fall Fundraiser Date 09/13/25 Attendance 100 Mailin…" at bounding box center [264, 401] width 456 height 480
click at [310, 412] on span "We are hosting a murder mystery dinner with live theater, dinner, dancing, a Ph…" at bounding box center [257, 408] width 394 height 66
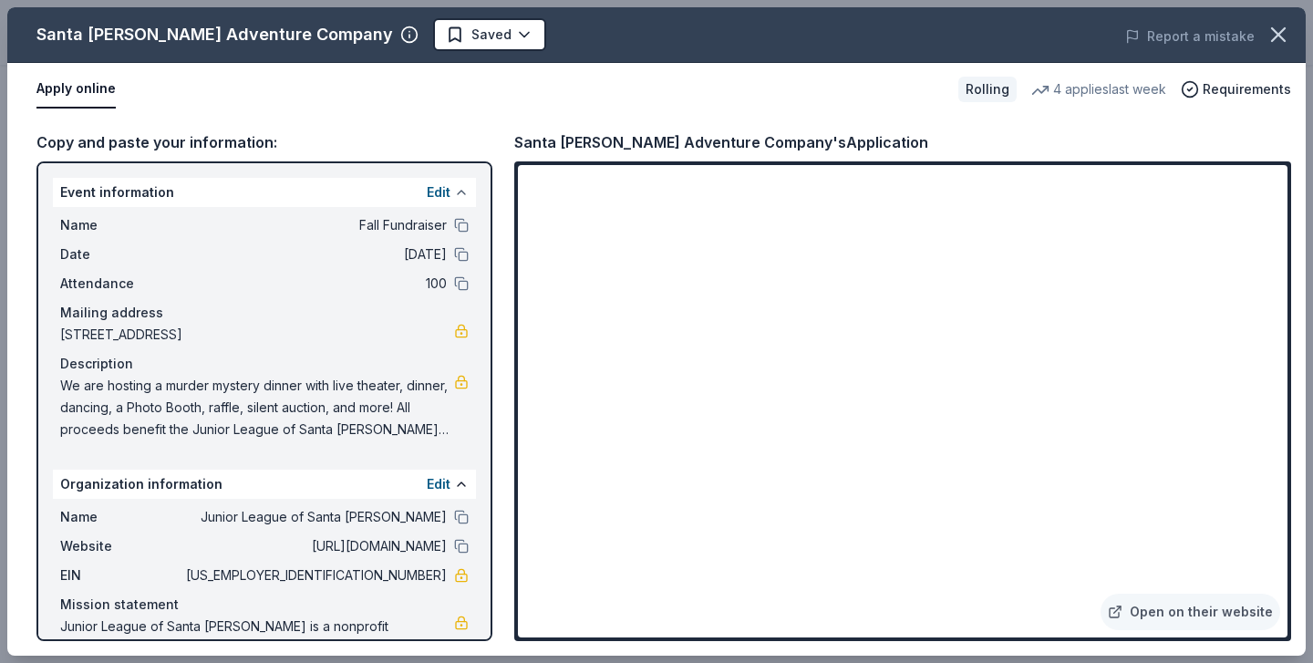
click at [457, 196] on button at bounding box center [461, 192] width 15 height 15
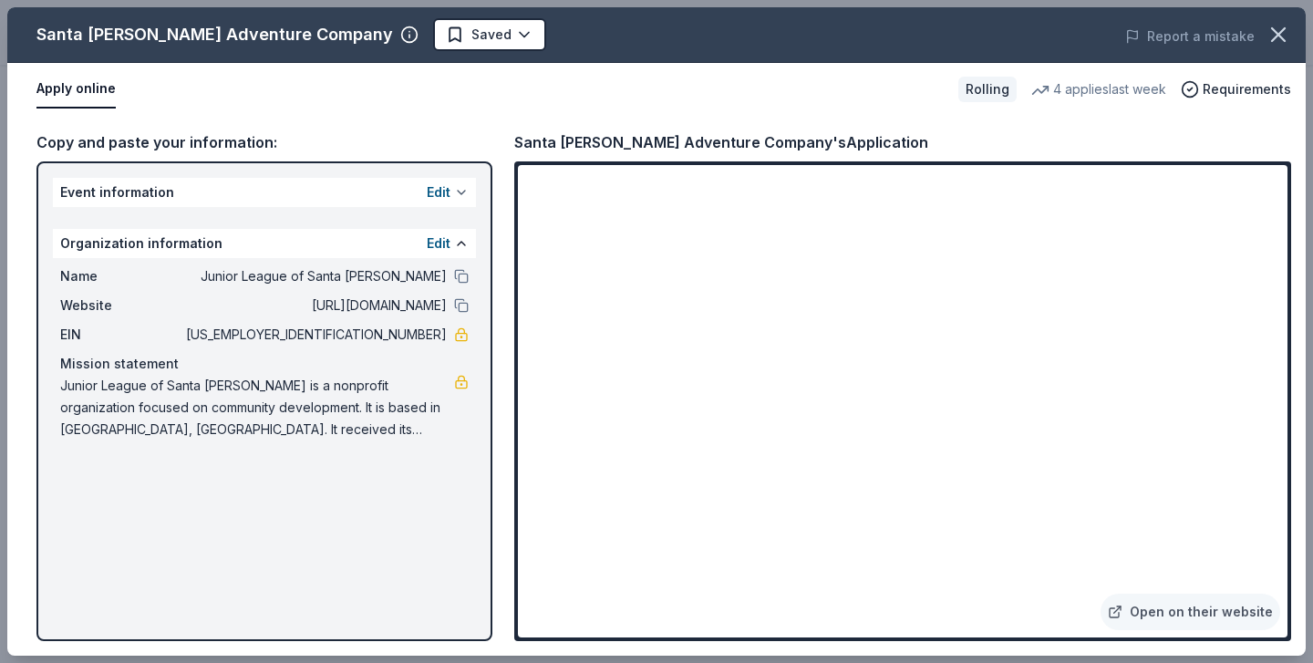
click at [458, 193] on button at bounding box center [461, 192] width 15 height 15
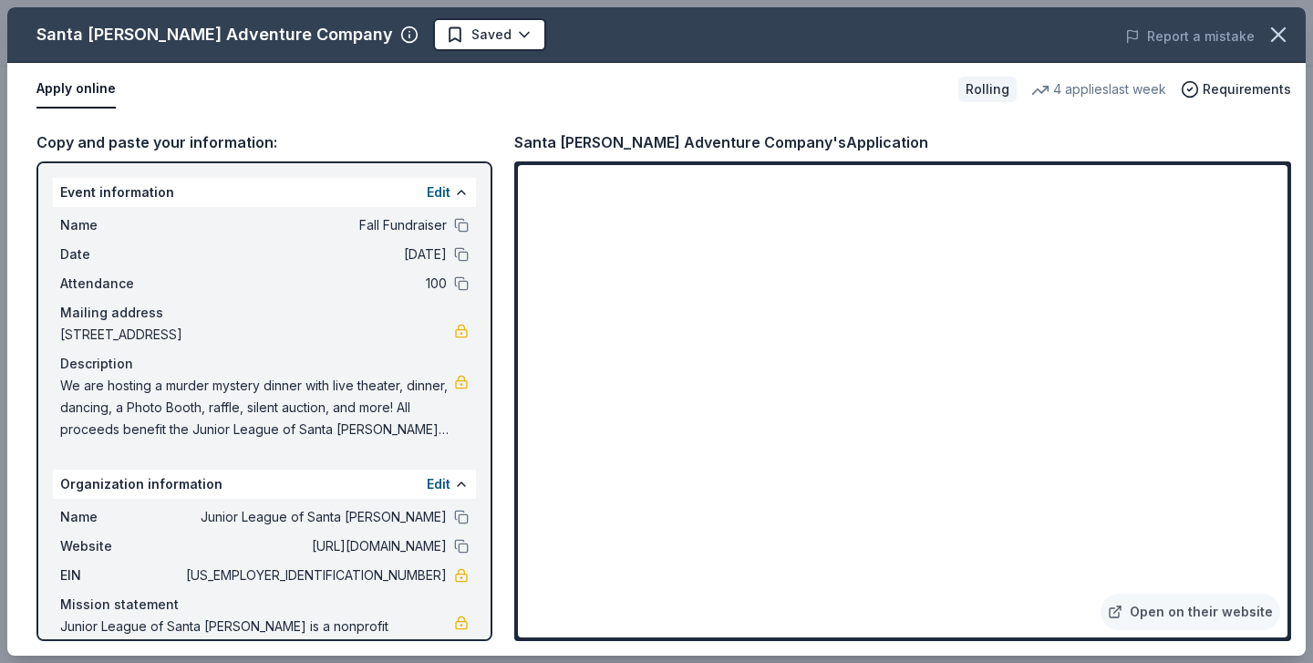
click at [212, 437] on span "We are hosting a murder mystery dinner with live theater, dinner, dancing, a Ph…" at bounding box center [257, 408] width 394 height 66
click at [341, 421] on span "We are hosting a murder mystery dinner with live theater, dinner, dancing, a Ph…" at bounding box center [257, 408] width 394 height 66
click at [456, 485] on button at bounding box center [461, 484] width 15 height 15
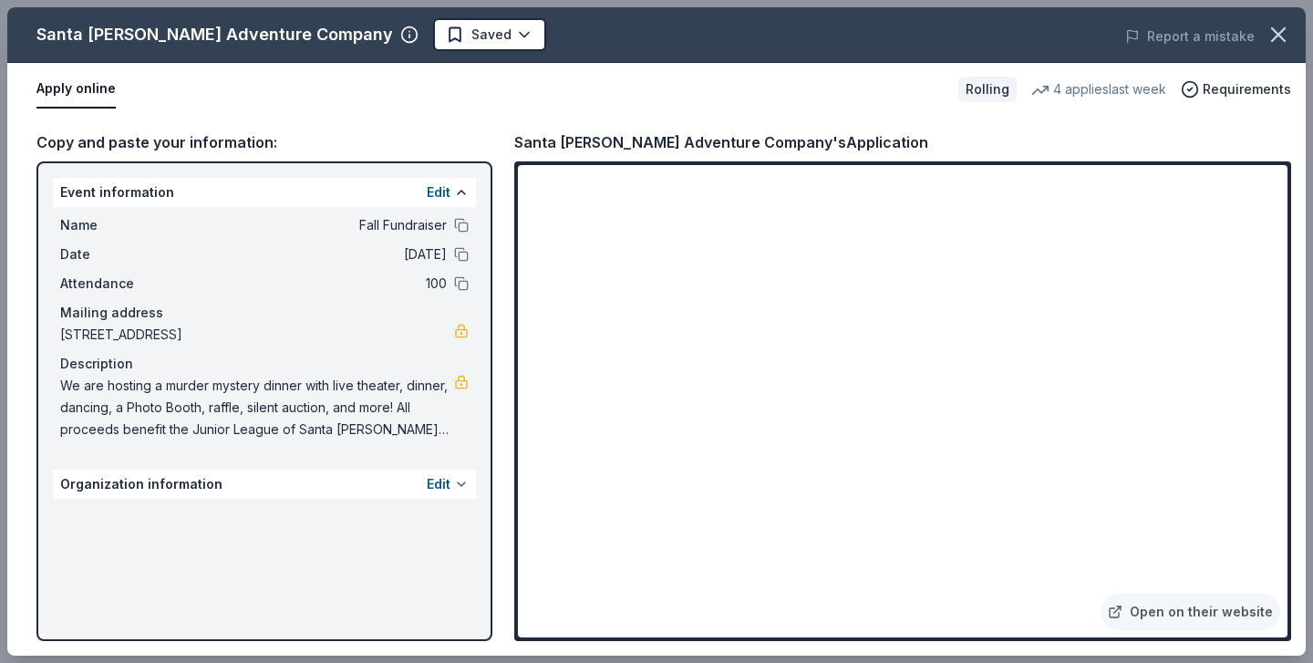
click at [456, 485] on button at bounding box center [461, 484] width 15 height 15
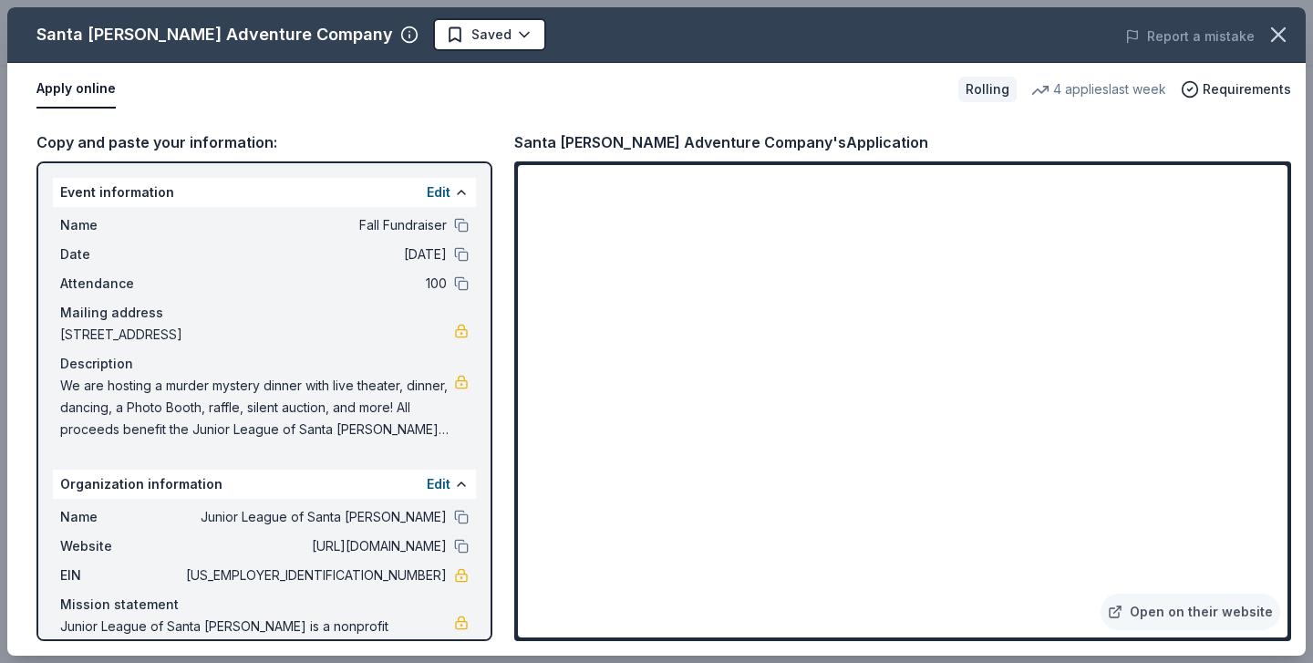
click at [431, 380] on span "We are hosting a murder mystery dinner with live theater, dinner, dancing, a Ph…" at bounding box center [257, 408] width 394 height 66
click at [445, 381] on span "We are hosting a murder mystery dinner with live theater, dinner, dancing, a Ph…" at bounding box center [257, 408] width 394 height 66
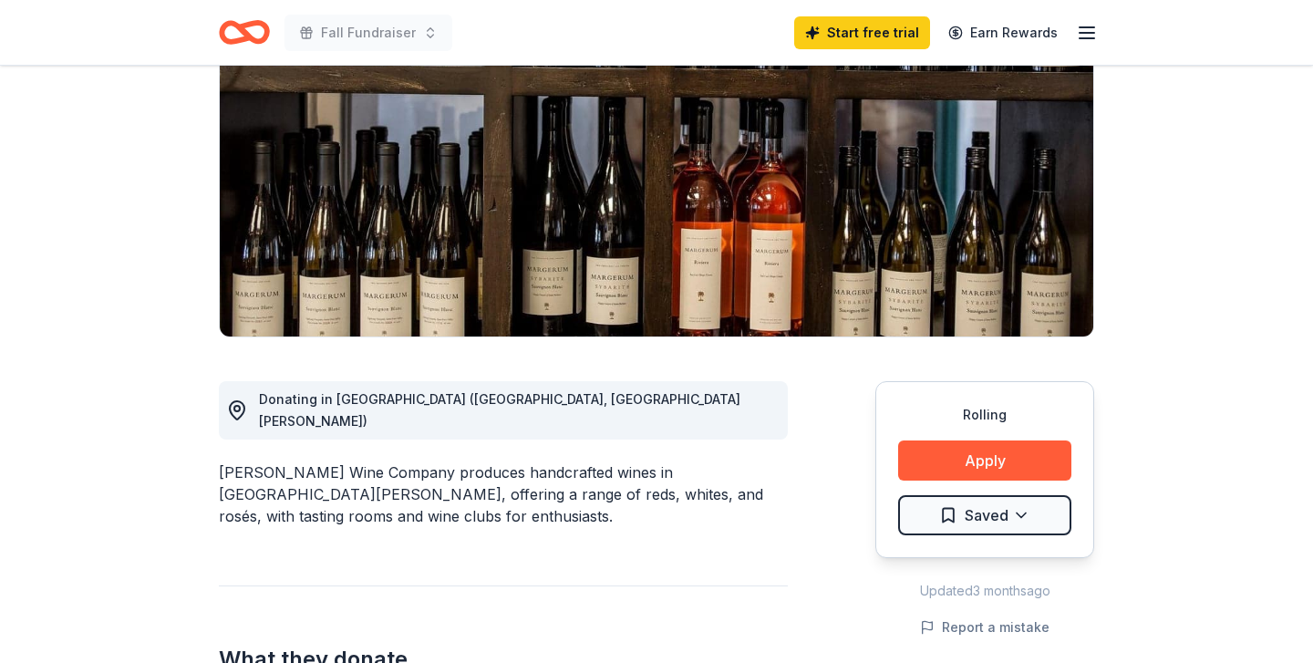
scroll to position [215, 0]
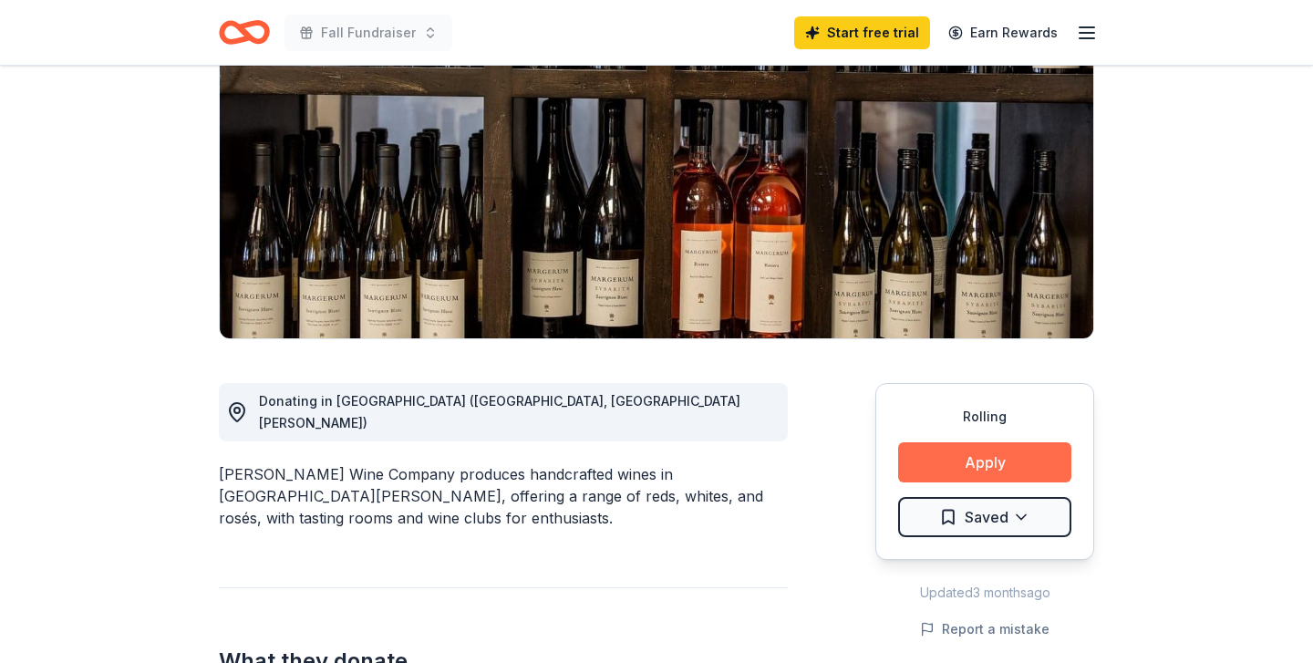
click at [975, 458] on button "Apply" at bounding box center [984, 462] width 173 height 40
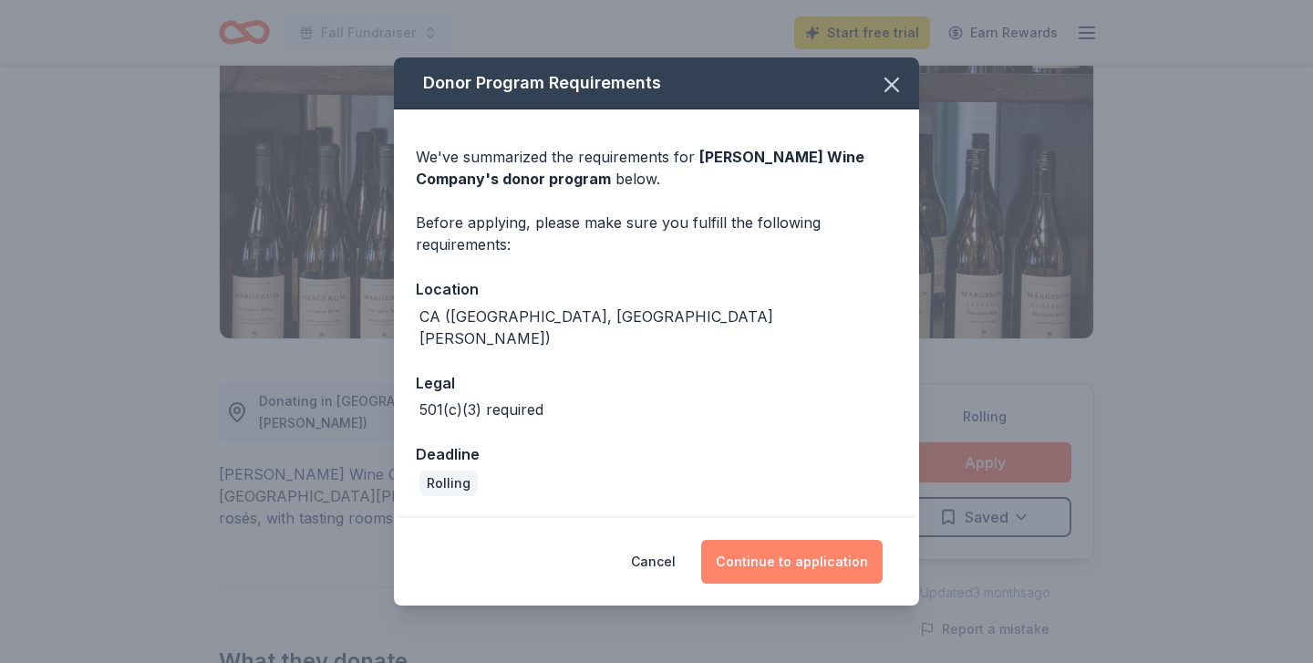
click at [793, 545] on button "Continue to application" at bounding box center [791, 562] width 181 height 44
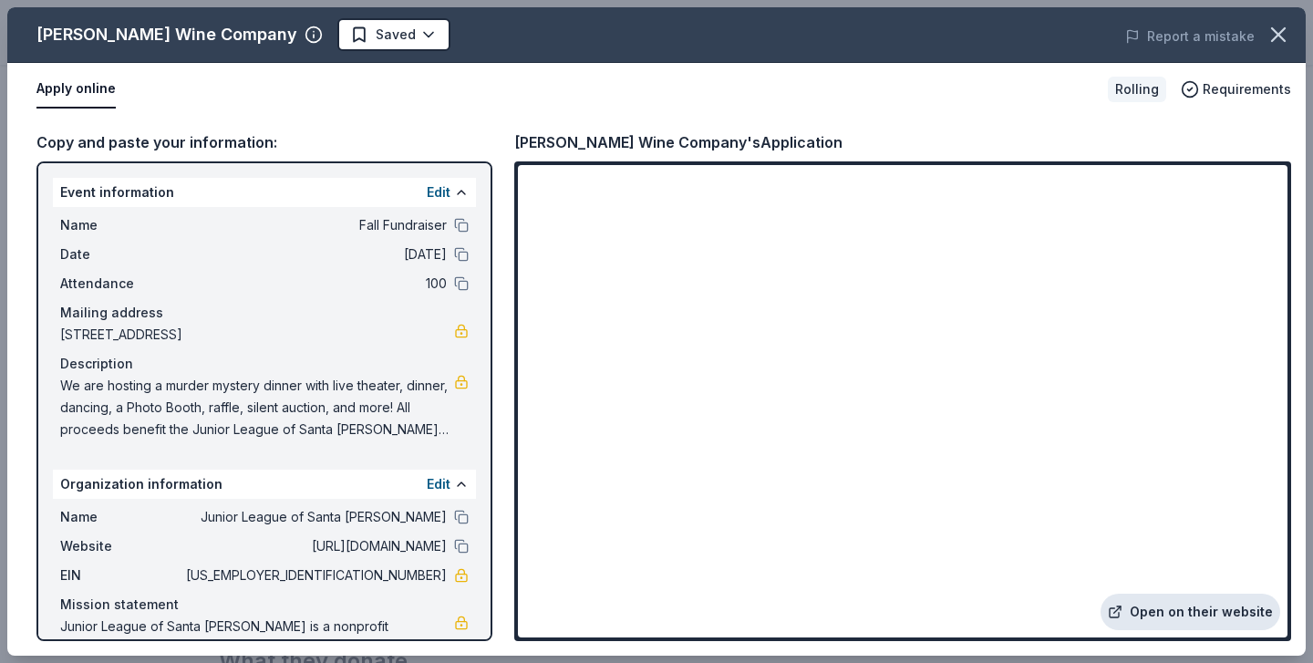
click at [1173, 614] on link "Open on their website" at bounding box center [1190, 612] width 180 height 36
